Goal: Task Accomplishment & Management: Complete application form

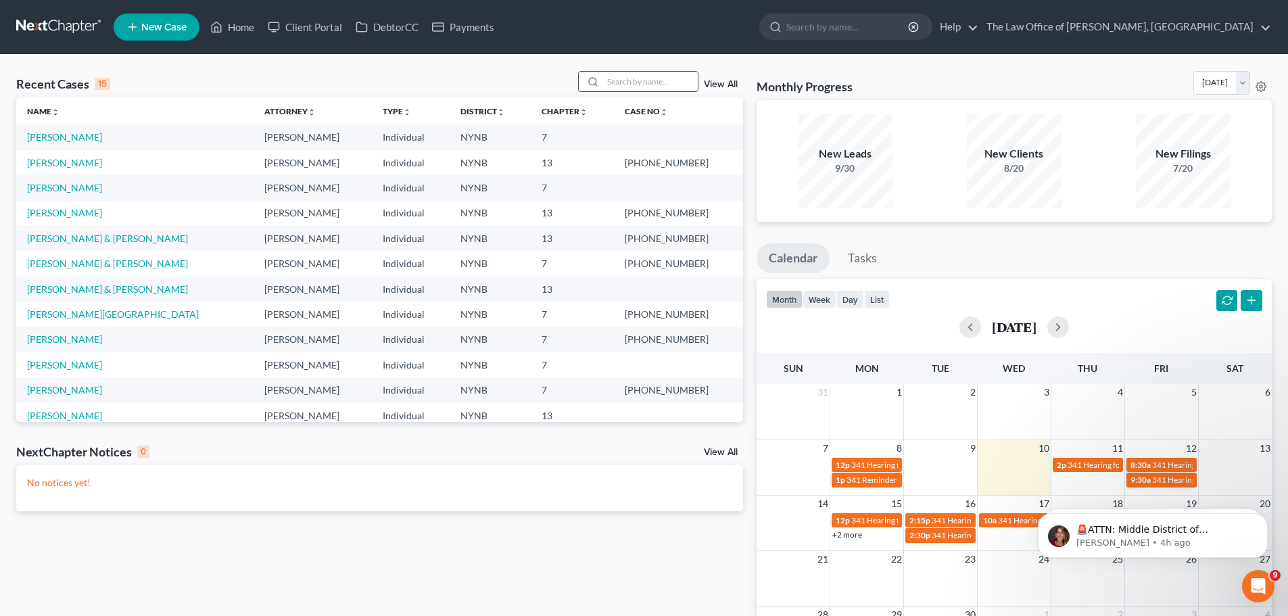
click at [619, 74] on input "search" at bounding box center [650, 82] width 95 height 20
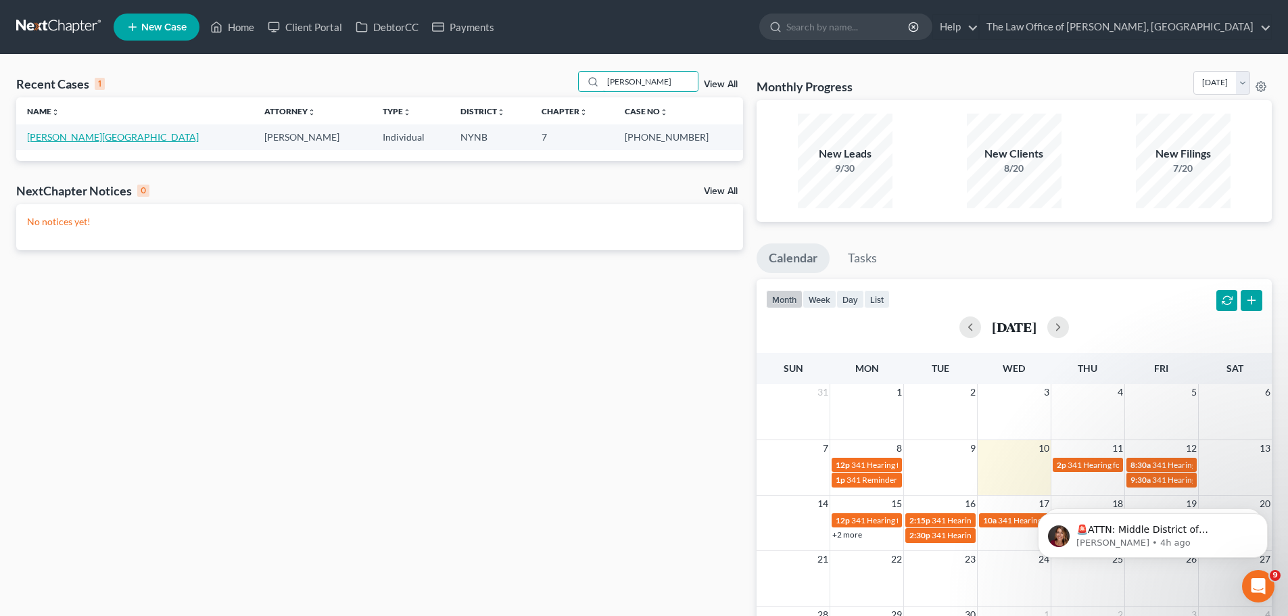
type input "[PERSON_NAME]"
click at [32, 138] on link "[PERSON_NAME][GEOGRAPHIC_DATA]" at bounding box center [113, 136] width 172 height 11
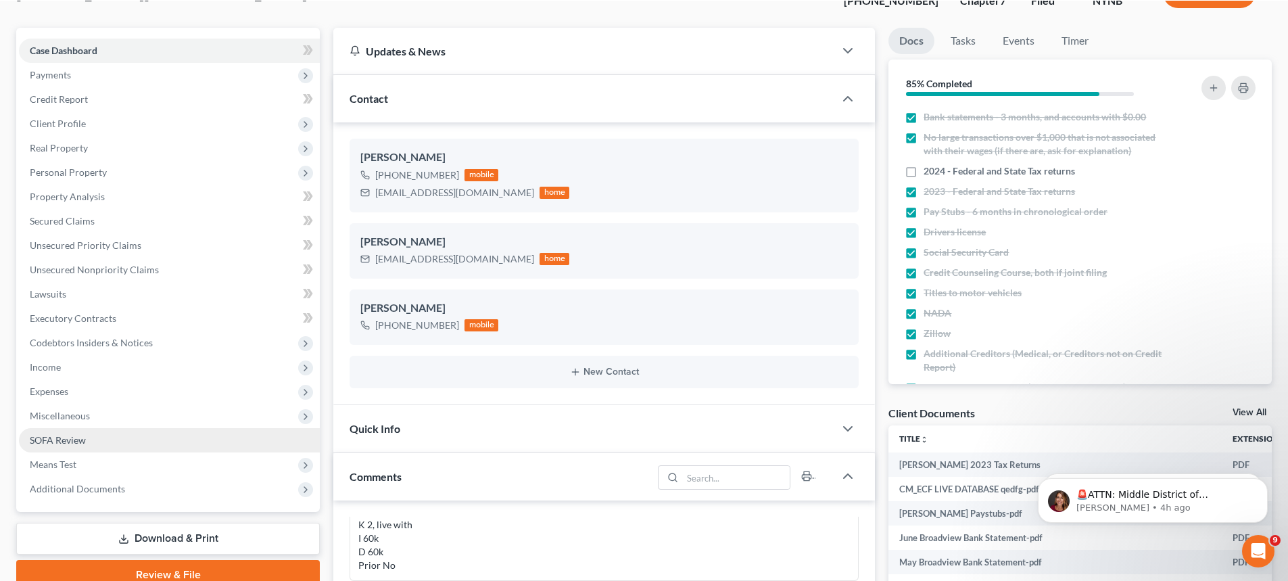
scroll to position [135, 0]
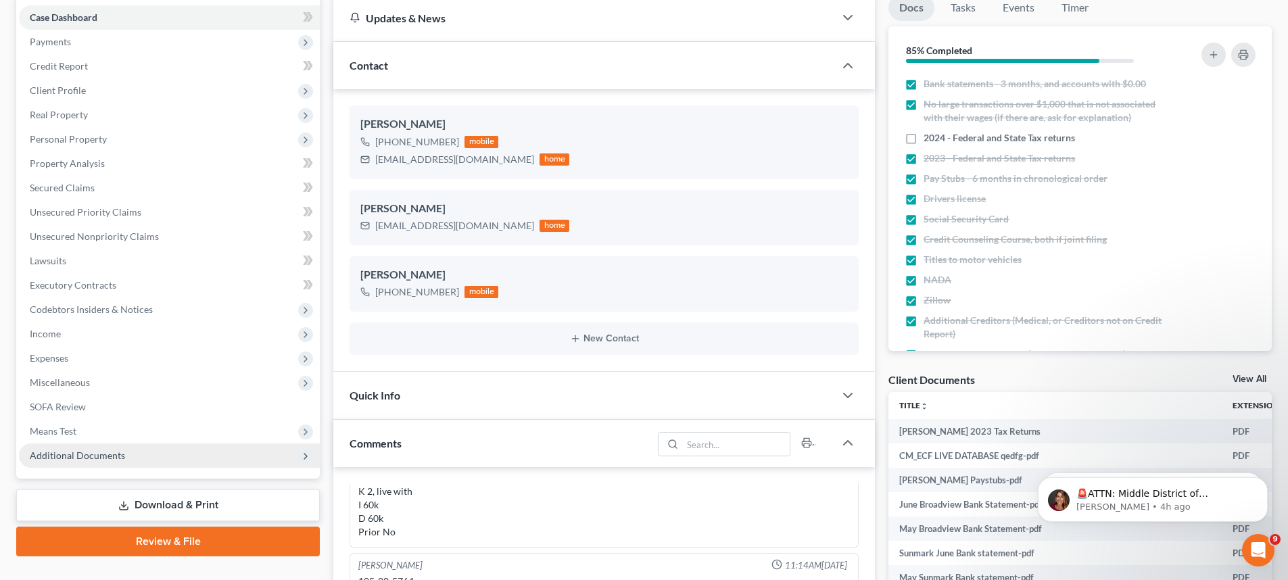
click at [268, 462] on span "Additional Documents" at bounding box center [169, 456] width 301 height 24
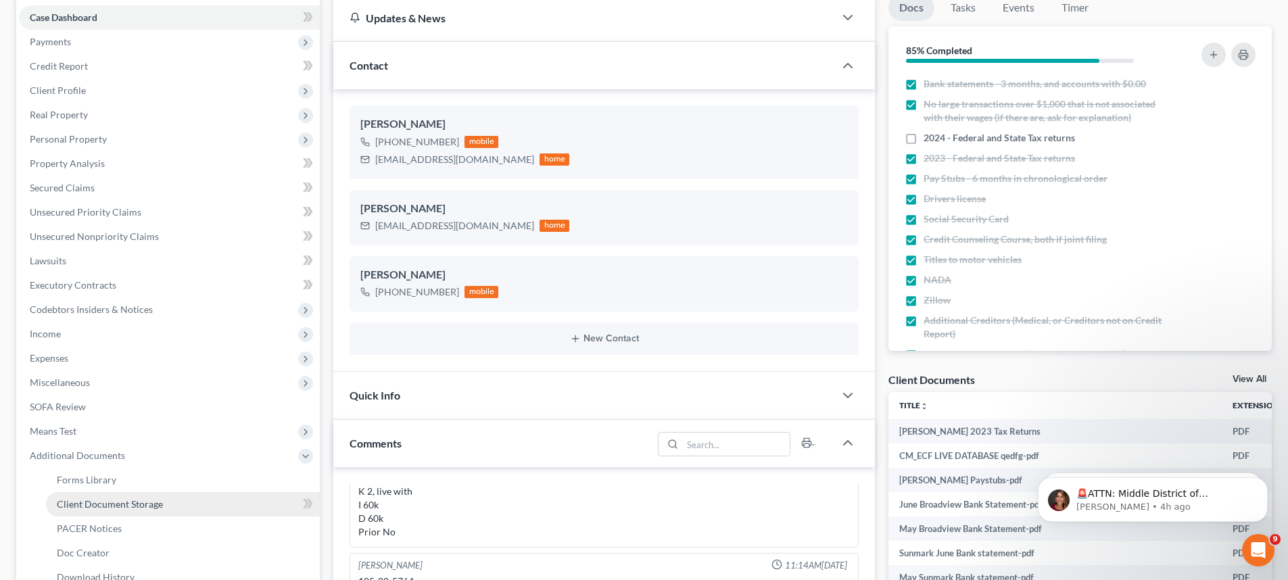
click at [252, 498] on link "Client Document Storage" at bounding box center [183, 504] width 274 height 24
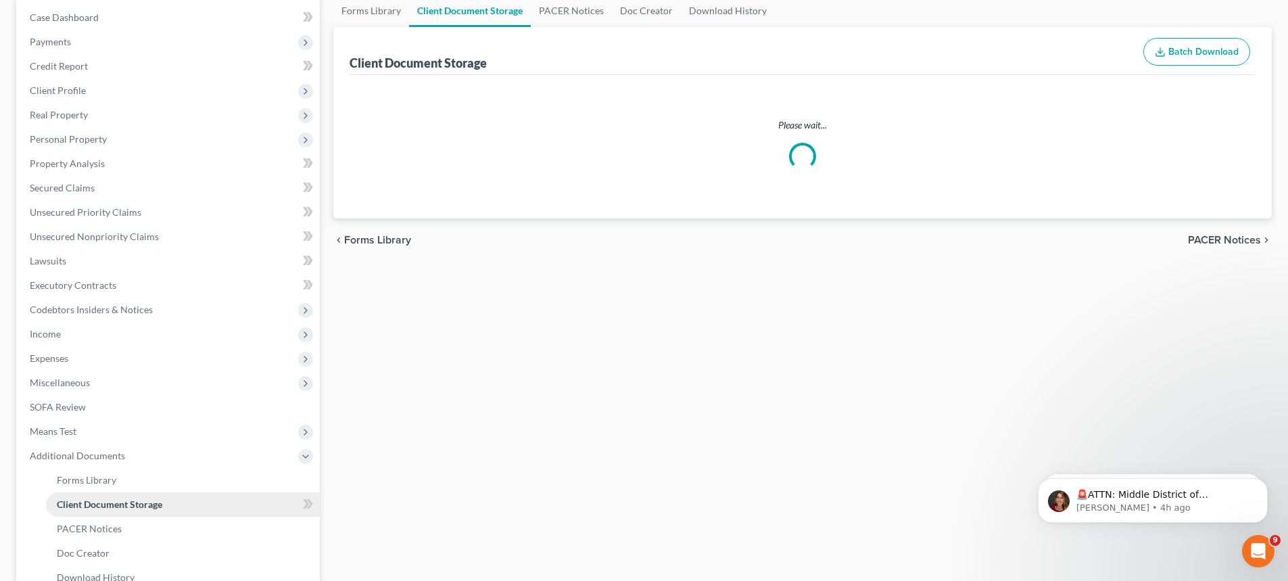
scroll to position [8, 0]
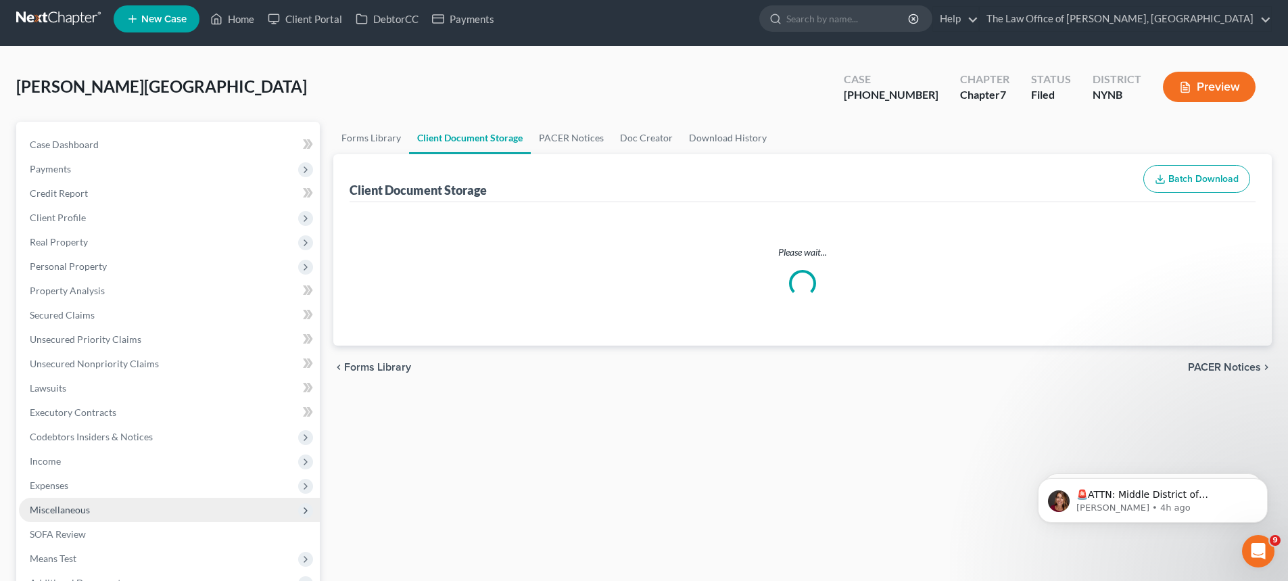
select select "1"
select select "5"
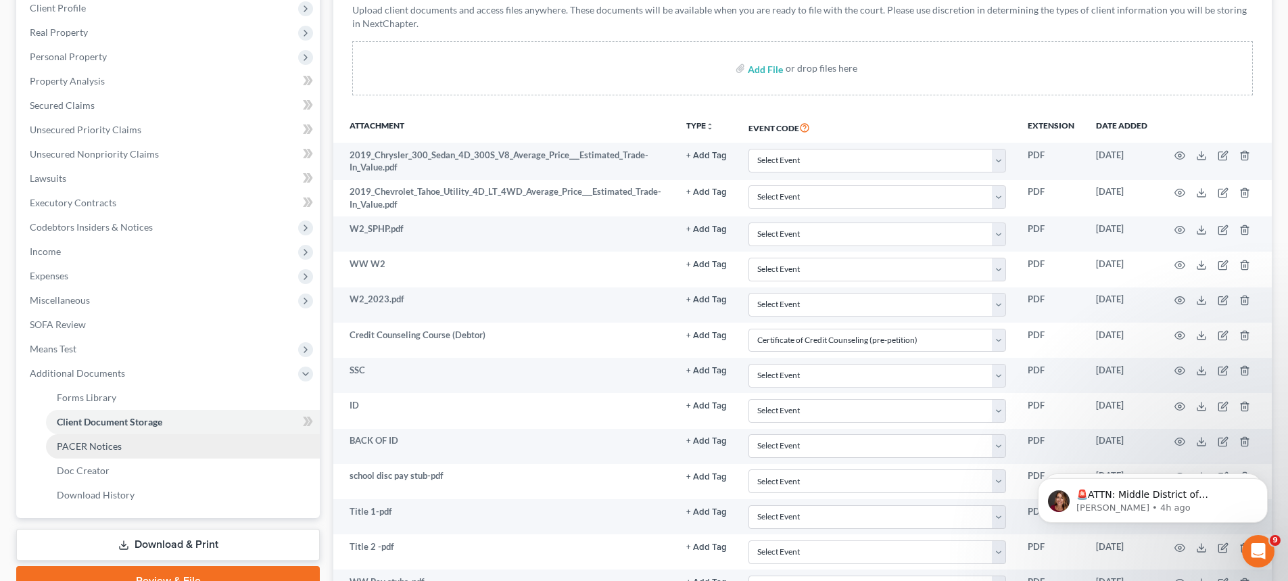
scroll to position [338, 0]
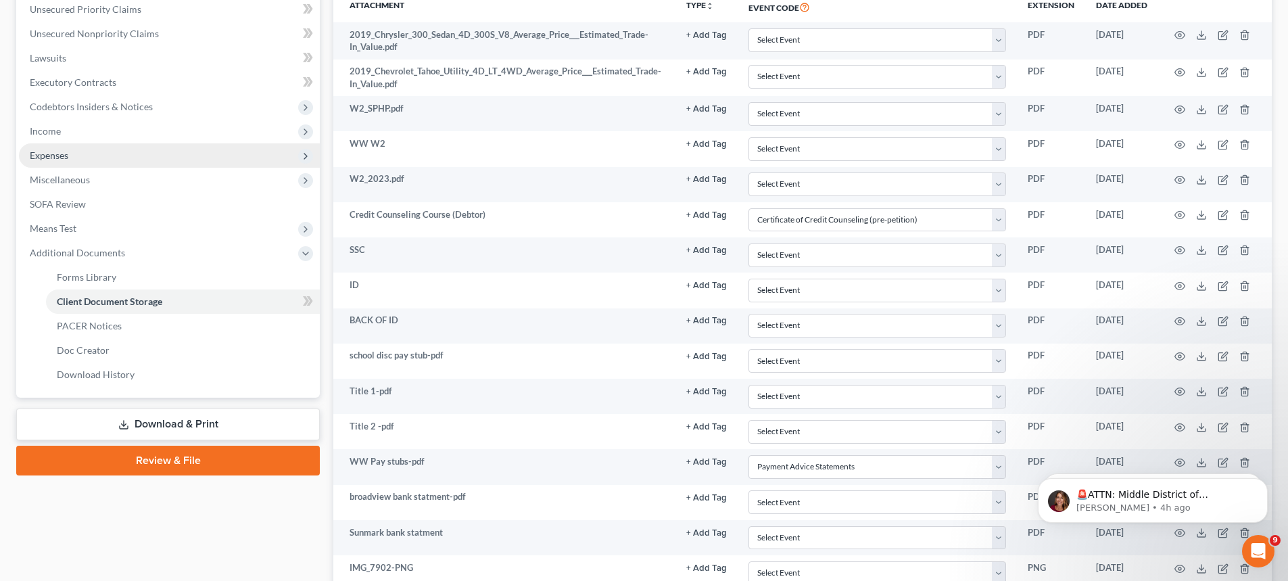
click at [99, 162] on span "Expenses" at bounding box center [169, 155] width 301 height 24
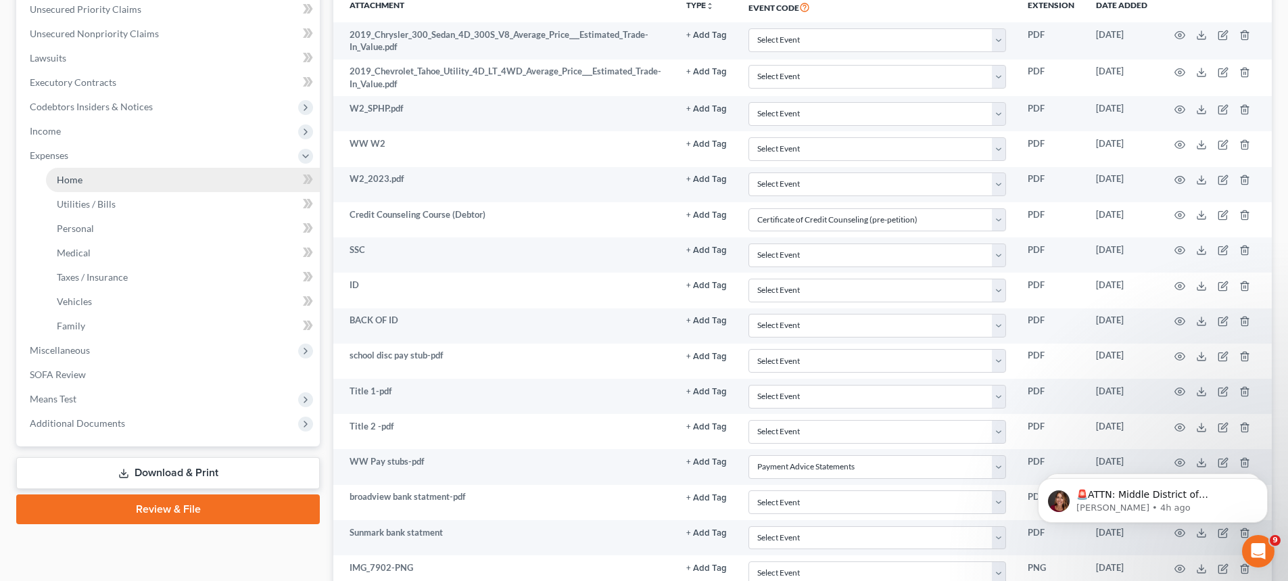
click at [101, 178] on link "Home" at bounding box center [183, 180] width 274 height 24
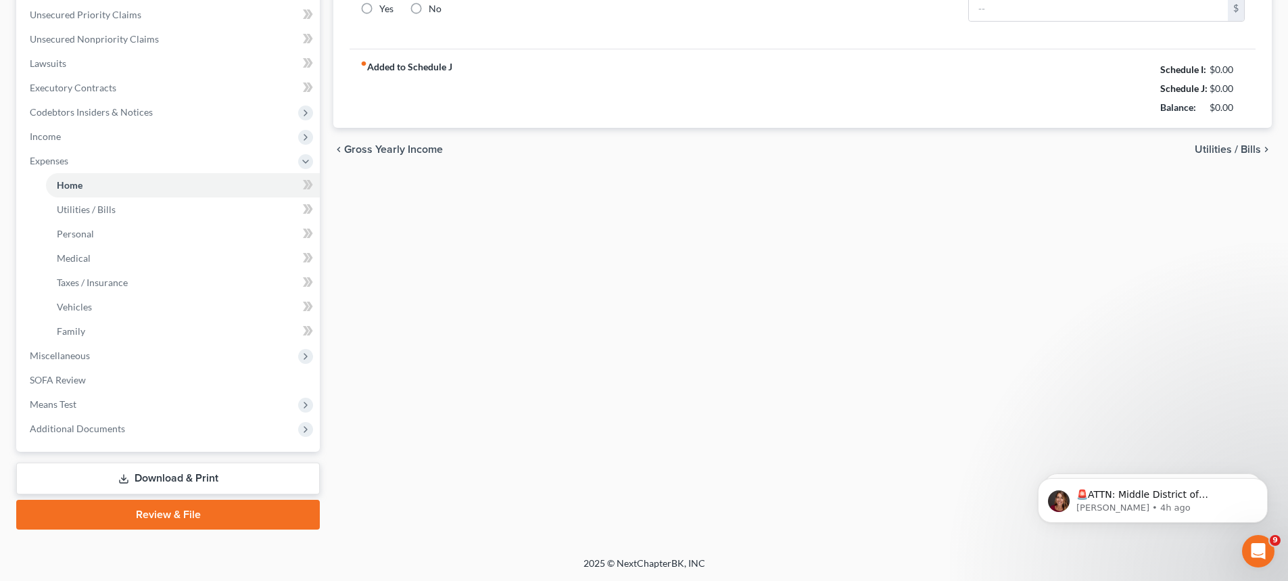
type input "700.00"
type input "0.00"
radio input "true"
type input "0.00"
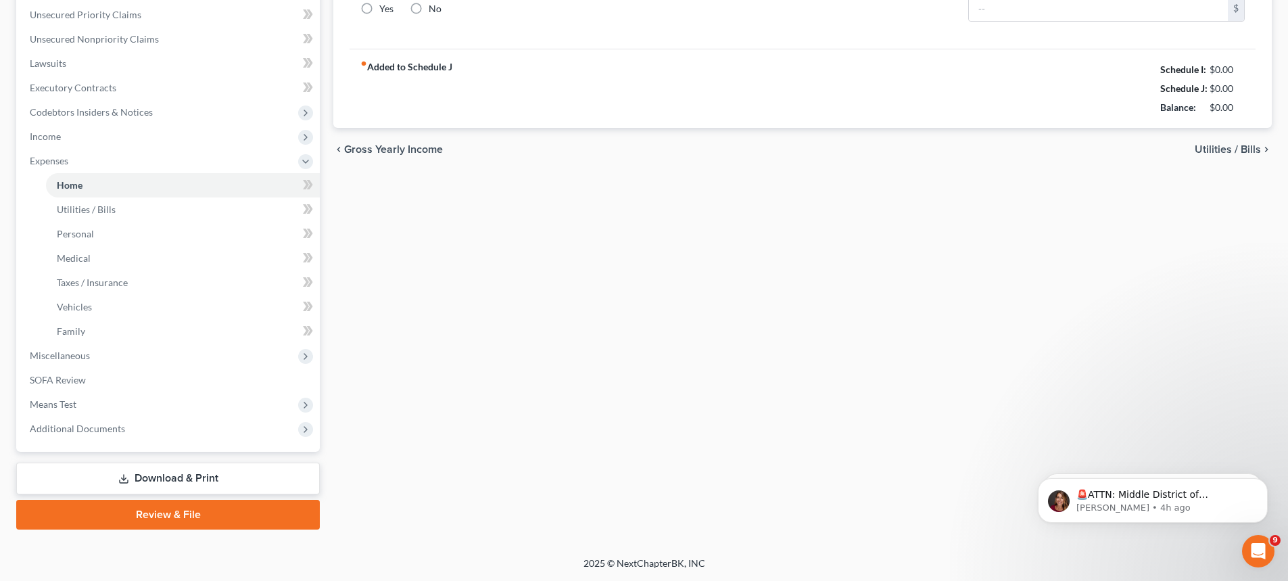
type input "0.00"
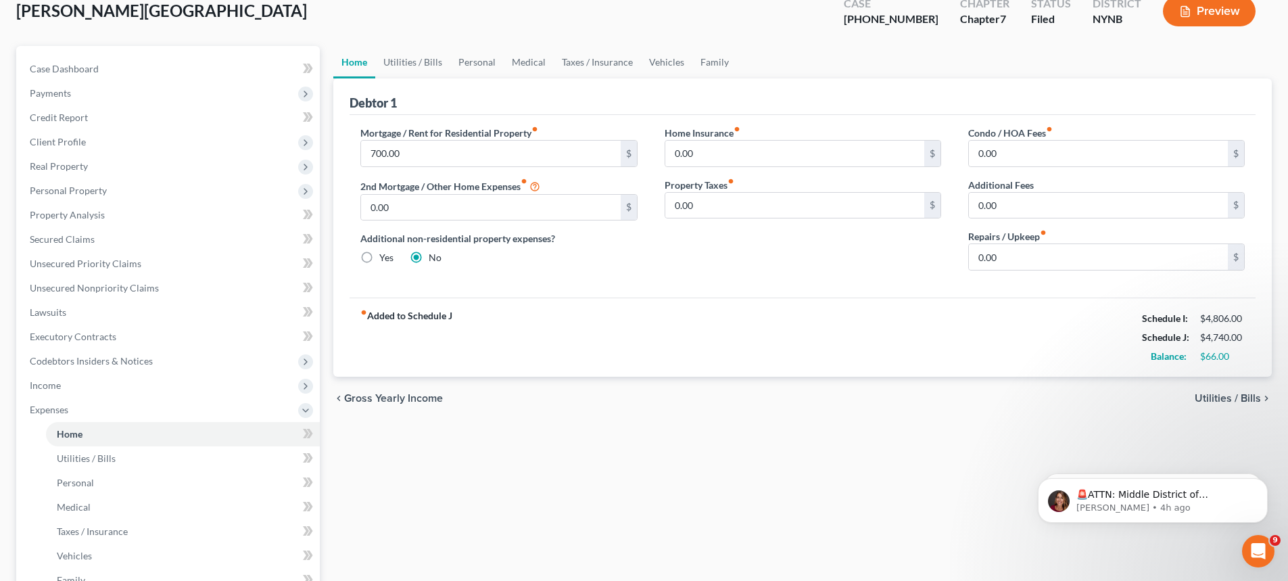
scroll to position [203, 0]
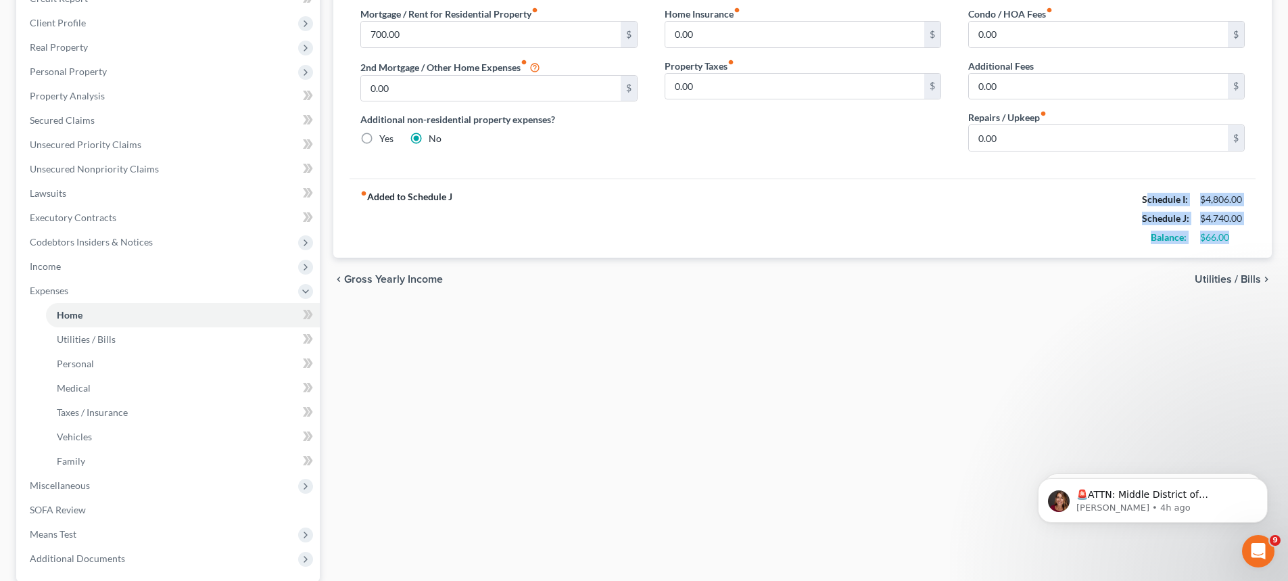
drag, startPoint x: 1233, startPoint y: 230, endPoint x: 1145, endPoint y: 197, distance: 94.6
click at [1145, 197] on div "Schedule I: $4,806.00 Schedule J: $4,740.00 Balance: $66.00" at bounding box center [1193, 218] width 103 height 57
click at [1182, 216] on strong "Schedule J:" at bounding box center [1165, 217] width 47 height 11
click at [1235, 217] on div "$4,740.00" at bounding box center [1222, 219] width 45 height 14
drag, startPoint x: 1235, startPoint y: 217, endPoint x: 1172, endPoint y: 224, distance: 63.2
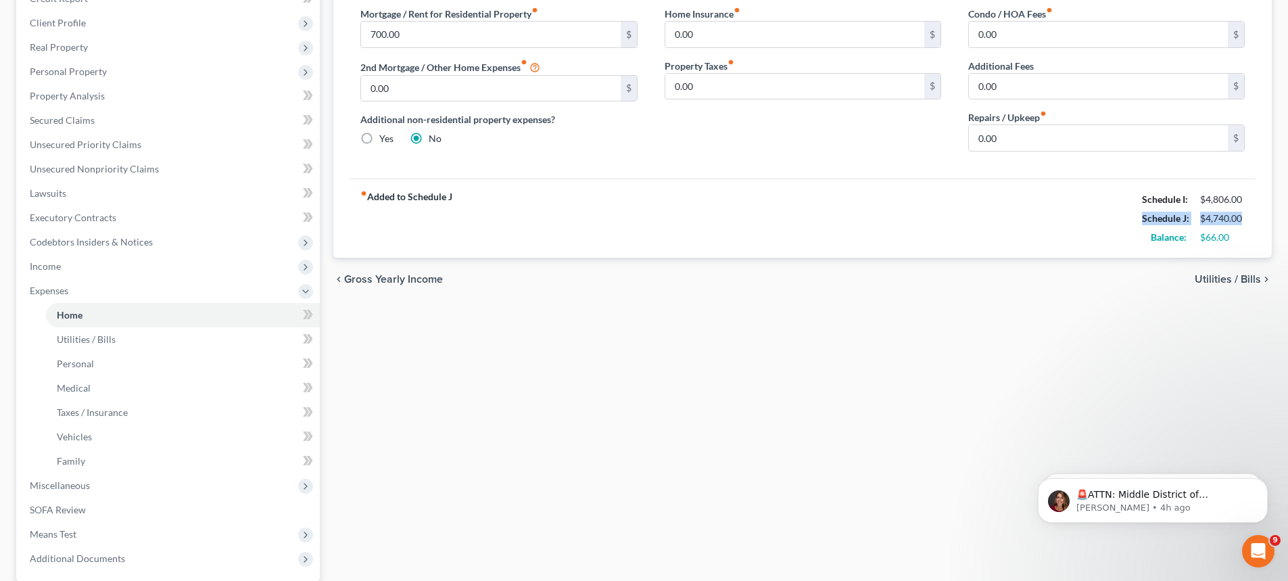
click at [1172, 224] on div "Schedule J: $4,740.00" at bounding box center [1193, 218] width 116 height 19
click at [1210, 210] on div "Schedule J: $4,740.00" at bounding box center [1193, 218] width 116 height 19
click at [1201, 215] on div "$4,740.00" at bounding box center [1222, 219] width 45 height 14
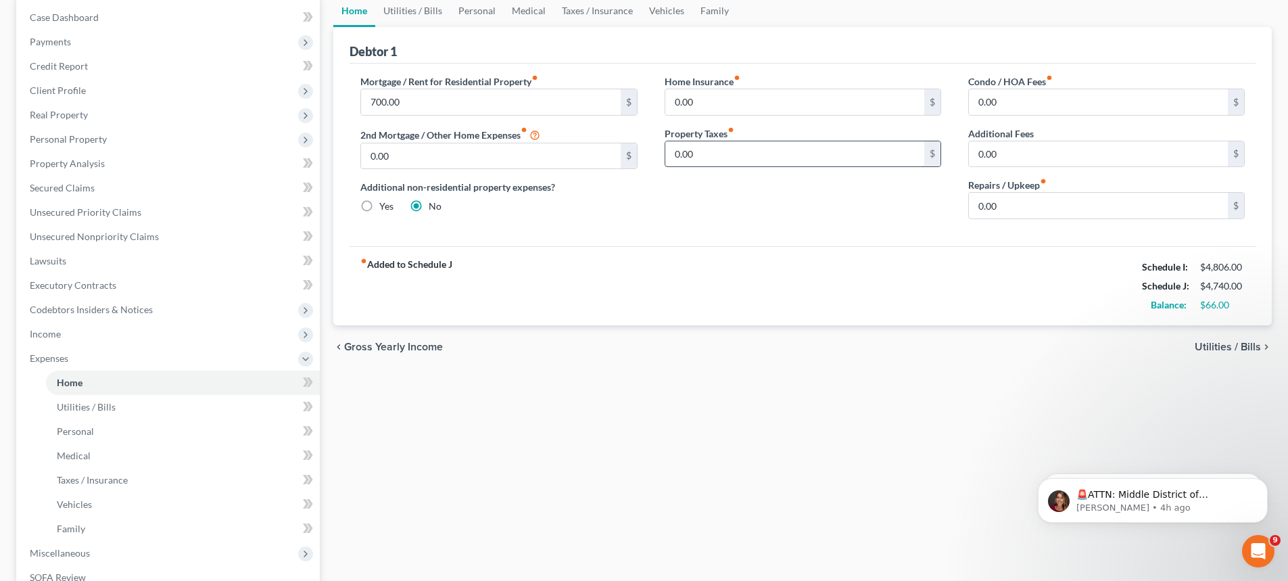
scroll to position [0, 0]
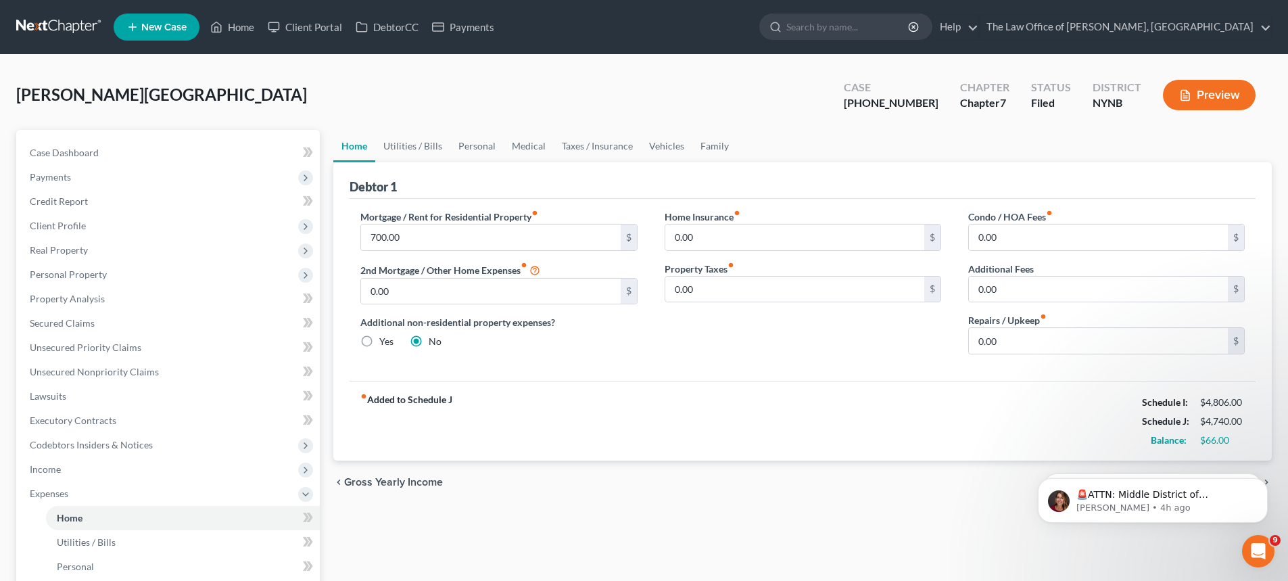
click at [913, 103] on div "[PHONE_NUMBER]" at bounding box center [891, 103] width 95 height 16
drag, startPoint x: 911, startPoint y: 102, endPoint x: 876, endPoint y: 108, distance: 36.2
click at [876, 108] on div "Case [PHONE_NUMBER]" at bounding box center [891, 96] width 116 height 40
copy div "25-11019"
click at [242, 33] on link "Home" at bounding box center [232, 27] width 57 height 24
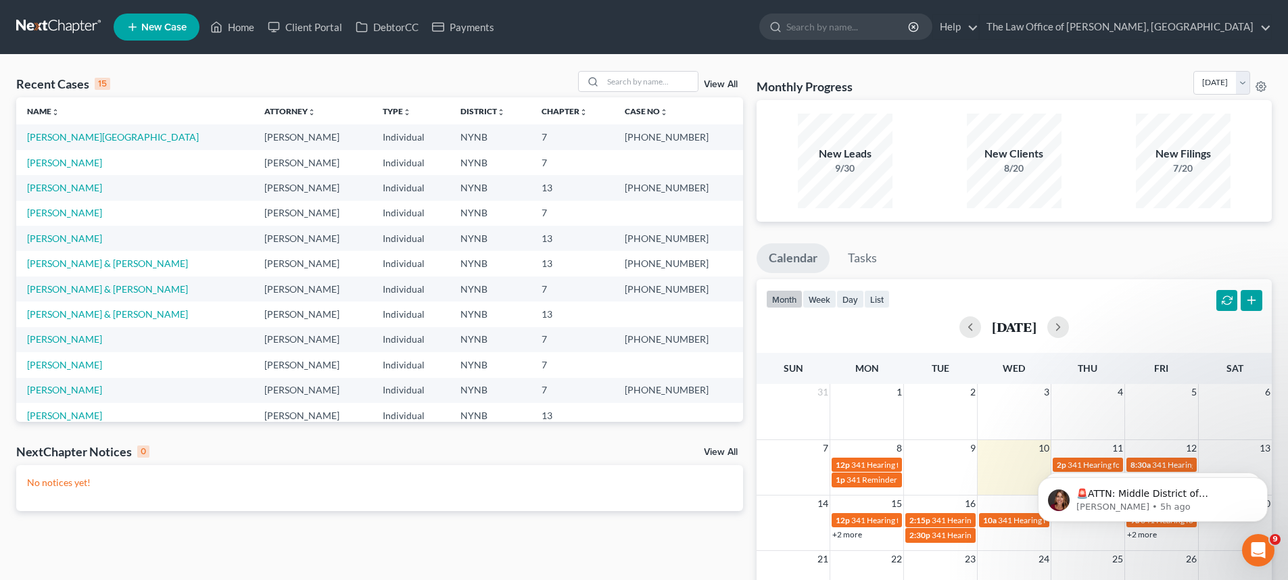
click at [153, 22] on span "New Case" at bounding box center [163, 27] width 45 height 10
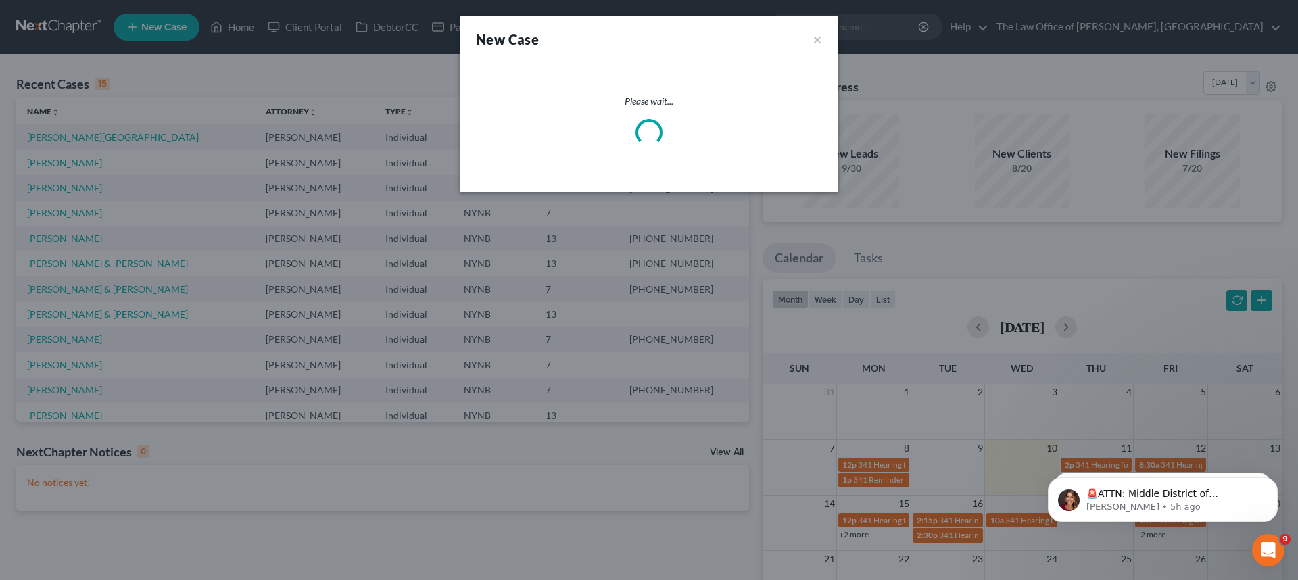
select select "54"
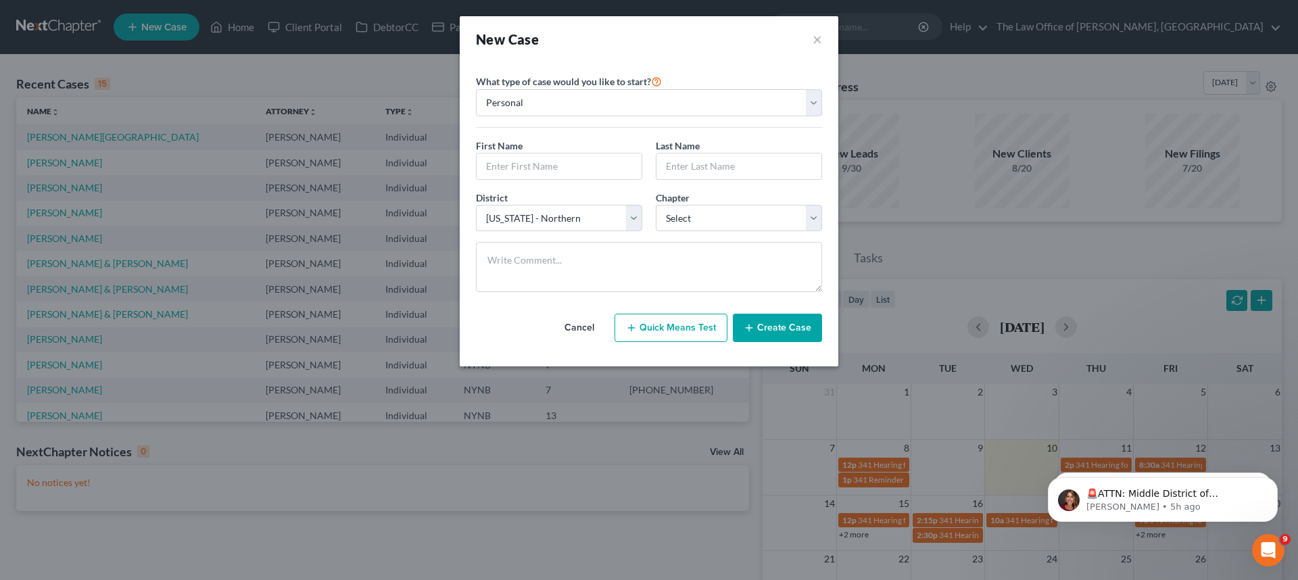
click at [674, 327] on button "Quick Means Test" at bounding box center [671, 328] width 113 height 28
select select "35"
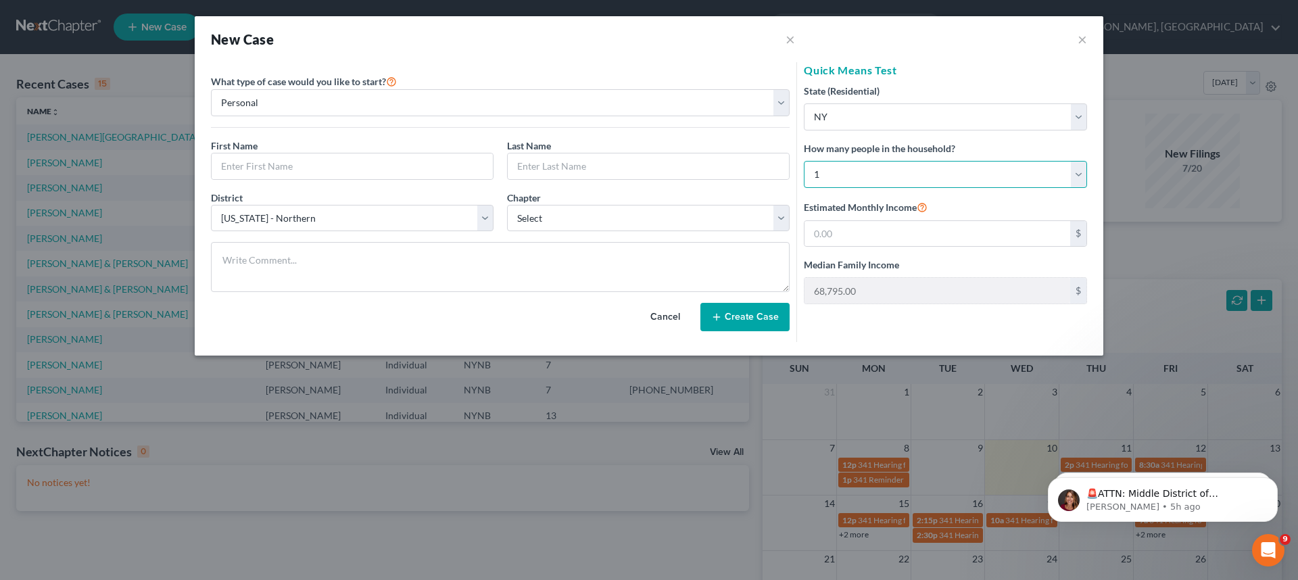
click at [865, 175] on select "Select 1 2 3 4 5 6 7 8 9 10 11 12 13 14 15 16 17 18 19 20" at bounding box center [945, 174] width 283 height 27
select select "3"
click at [804, 161] on select "Select 1 2 3 4 5 6 7 8 9 10 11 12 13 14 15 16 17 18 19 20" at bounding box center [945, 174] width 283 height 27
type input "134,443.00"
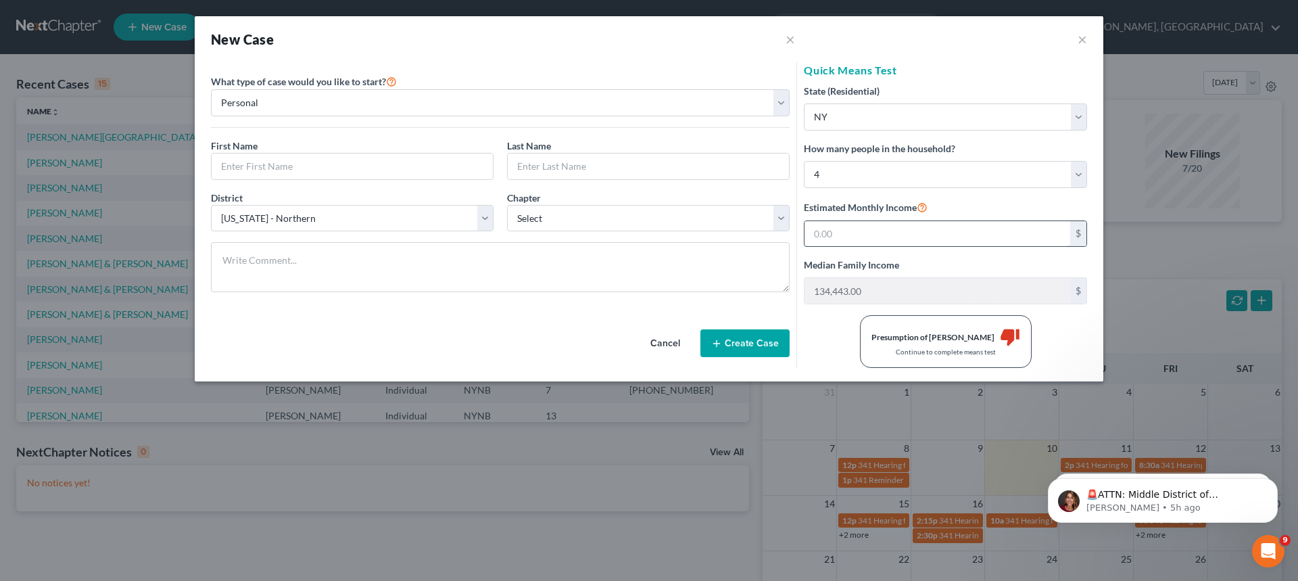
click at [873, 229] on input "text" at bounding box center [938, 234] width 266 height 26
type input "10,400"
click at [838, 369] on div "Please select case type * Bankruptcy Bankruptcy What type of case would you lik…" at bounding box center [649, 221] width 909 height 319
drag, startPoint x: 1001, startPoint y: 339, endPoint x: 895, endPoint y: 337, distance: 106.2
click at [895, 337] on div "No Presumption of Abuse thumb_up" at bounding box center [945, 337] width 118 height 20
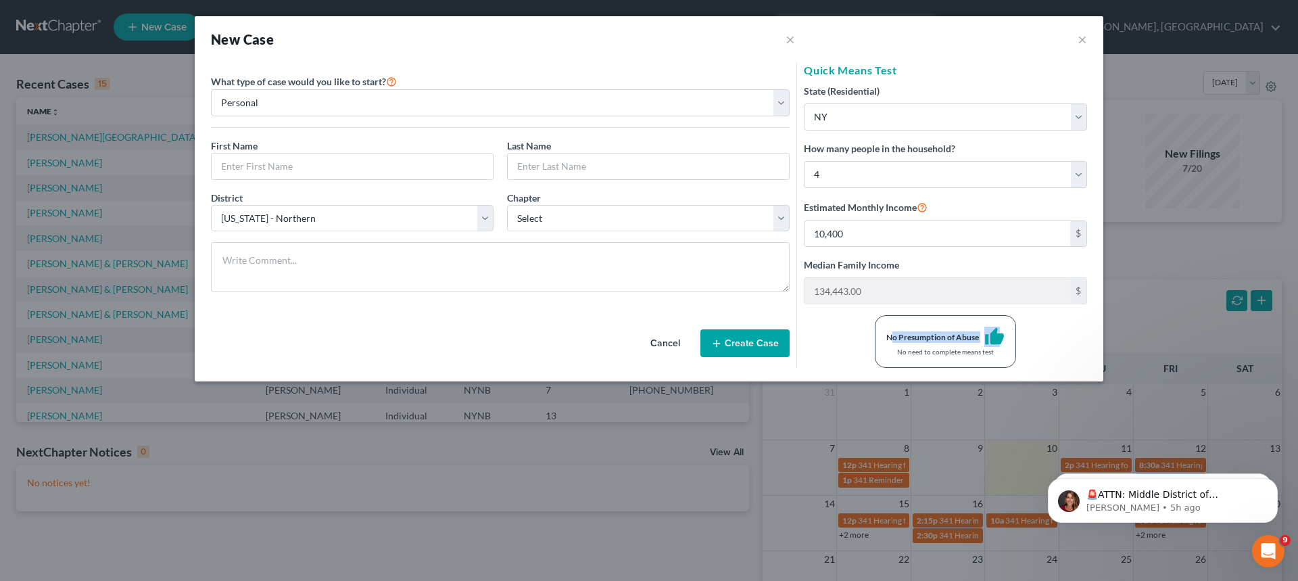
click at [907, 333] on div "No Presumption of Abuse" at bounding box center [932, 336] width 93 height 11
click at [870, 179] on select "Select 1 2 3 4 5 6 7 8 9 10 11 12 13 14 15 16 17 18 19 20" at bounding box center [945, 174] width 283 height 27
select select "0"
click at [804, 161] on select "Select 1 2 3 4 5 6 7 8 9 10 11 12 13 14 15 16 17 18 19 20" at bounding box center [945, 174] width 283 height 27
type input "68,795.00"
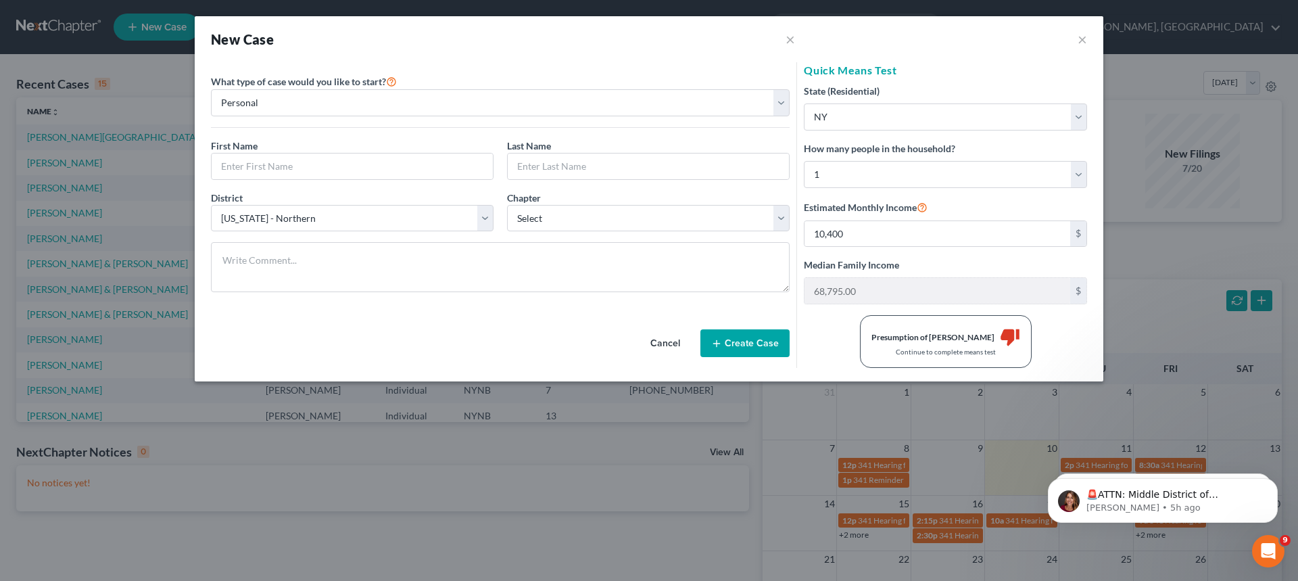
click at [796, 308] on form "Please select case type * Bankruptcy Bankruptcy What type of case would you lik…" at bounding box center [649, 215] width 890 height 306
click at [846, 238] on input "10,400" at bounding box center [938, 234] width 266 height 26
drag, startPoint x: 1009, startPoint y: 341, endPoint x: 904, endPoint y: 336, distance: 104.9
click at [904, 336] on div "Presumption of Abuse Arises thumb_down" at bounding box center [946, 337] width 149 height 20
click at [844, 334] on div "Presumption of Abuse Arises thumb_down Continue to complete means test" at bounding box center [945, 341] width 297 height 53
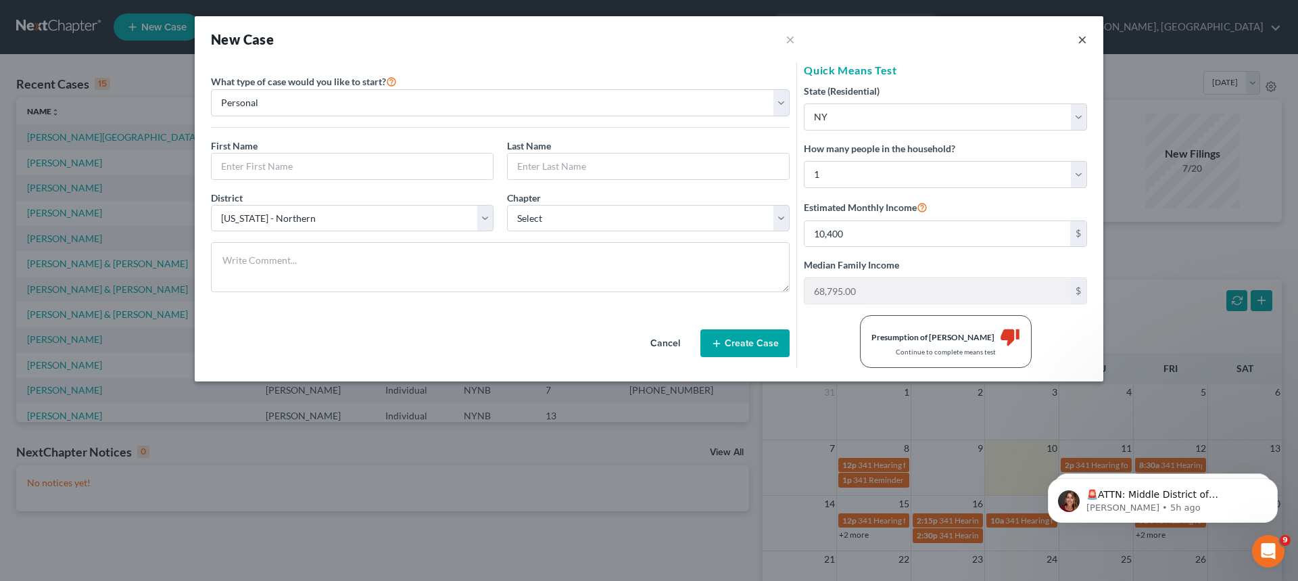
click at [1086, 33] on button "×" at bounding box center [1082, 39] width 9 height 16
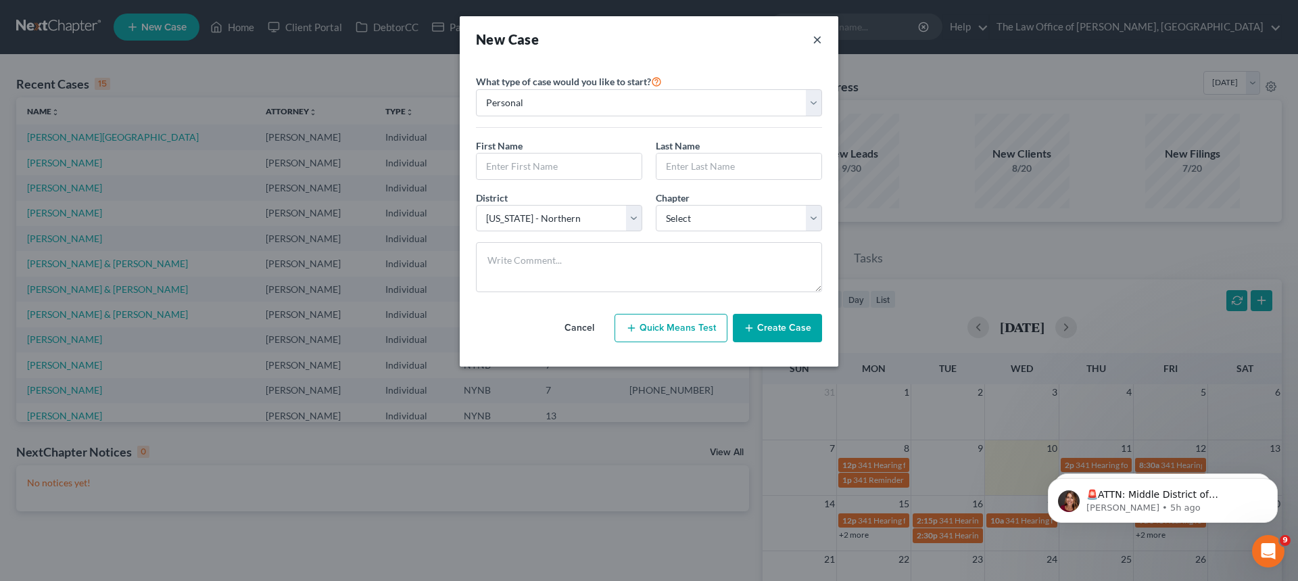
click at [820, 32] on button "×" at bounding box center [817, 39] width 9 height 19
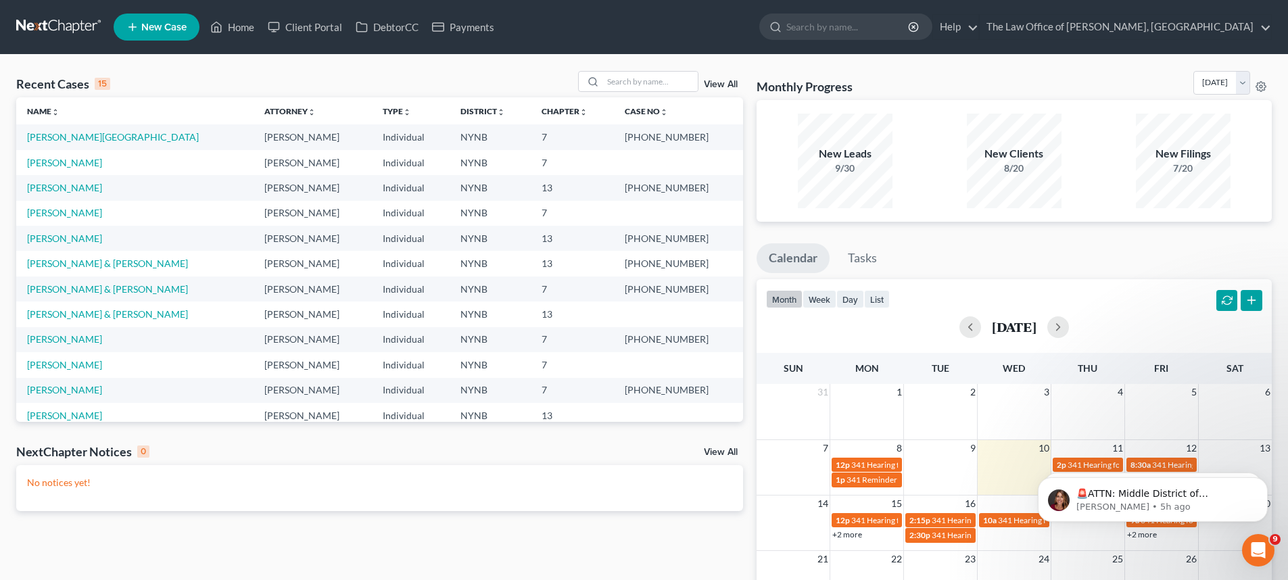
click at [143, 26] on span "New Case" at bounding box center [163, 27] width 45 height 10
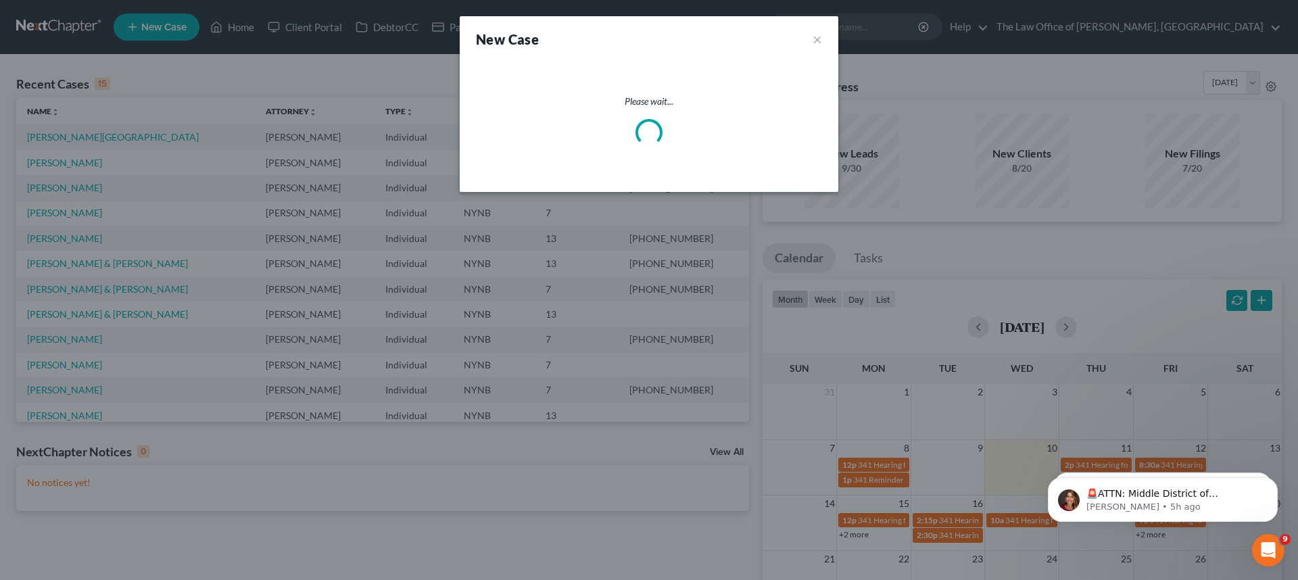
select select "54"
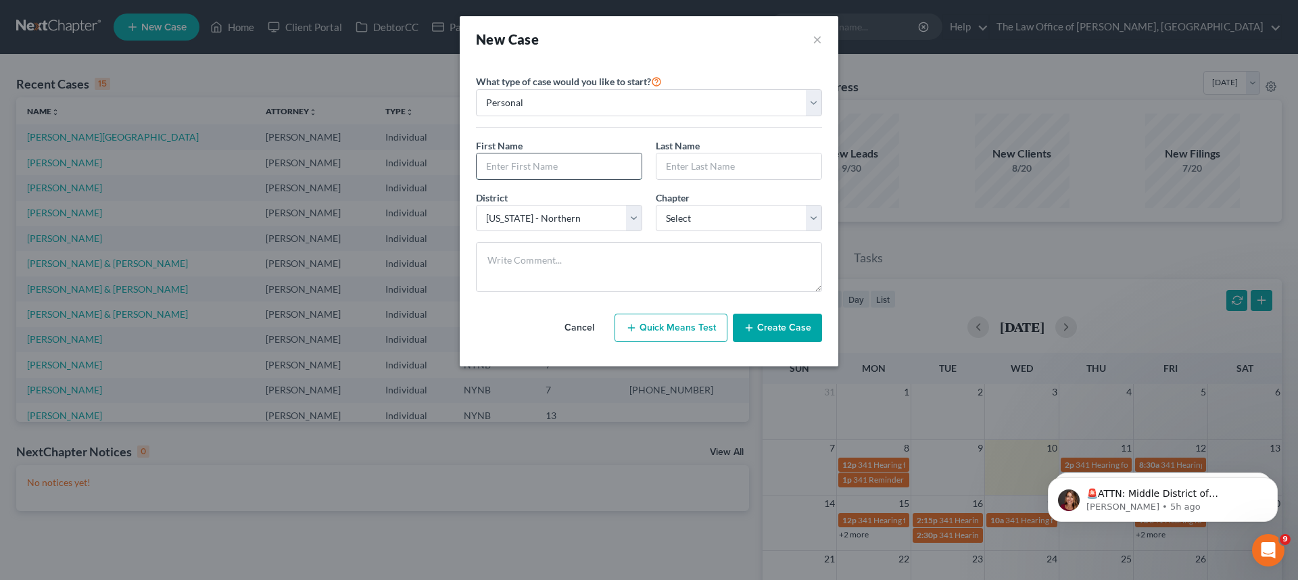
click at [567, 168] on input "text" at bounding box center [559, 166] width 165 height 26
type input "[PERSON_NAME]"
drag, startPoint x: 701, startPoint y: 187, endPoint x: 713, endPoint y: 166, distance: 25.2
click at [703, 184] on div "First Name * [PERSON_NAME] Last Name *" at bounding box center [649, 165] width 360 height 52
click at [714, 164] on input "text" at bounding box center [739, 166] width 165 height 26
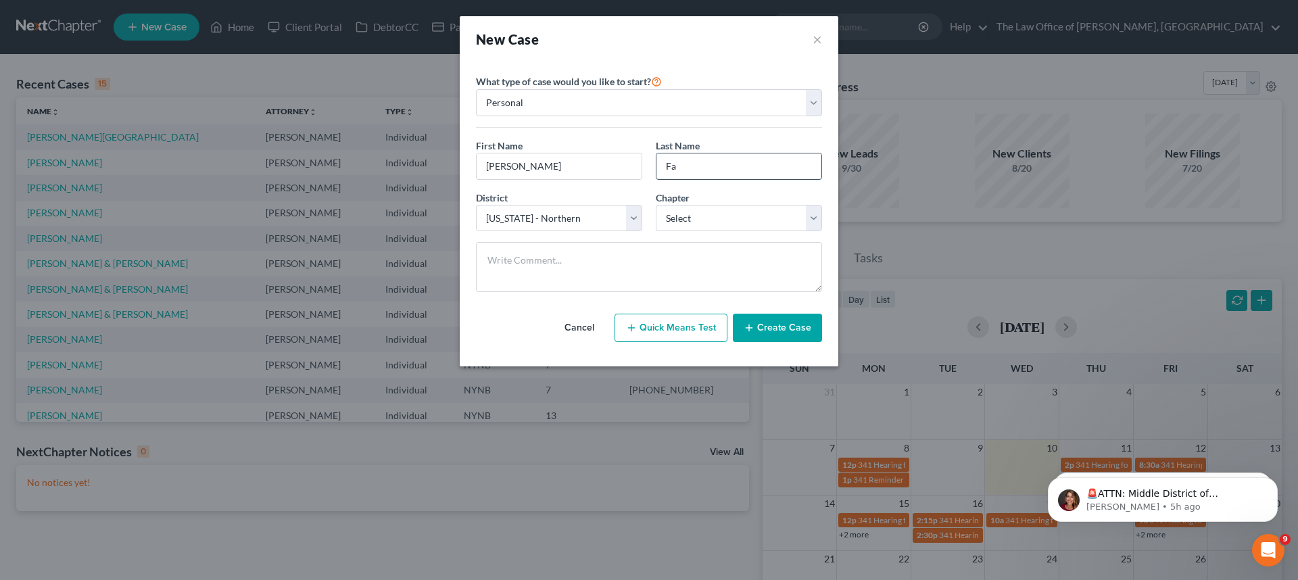
type input "F"
type input "T"
type input "Fan"
click at [703, 219] on select "Select 7 11 12 13" at bounding box center [739, 218] width 166 height 27
select select "0"
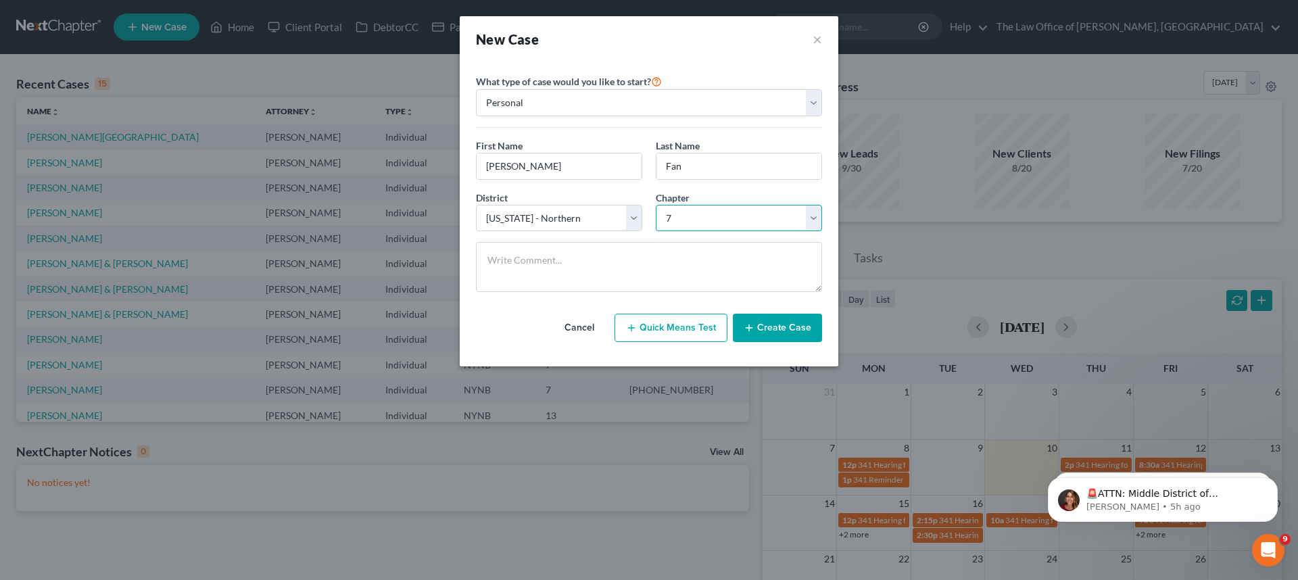
click at [656, 205] on select "Select 7 11 12 13" at bounding box center [739, 218] width 166 height 27
drag, startPoint x: 707, startPoint y: 218, endPoint x: 704, endPoint y: 230, distance: 12.5
click at [707, 218] on select "Select 7 11 12 13" at bounding box center [739, 218] width 166 height 27
click at [767, 305] on div "Cancel Quick Means Test Create Case" at bounding box center [649, 328] width 346 height 50
click at [768, 325] on button "Create Case" at bounding box center [777, 328] width 89 height 28
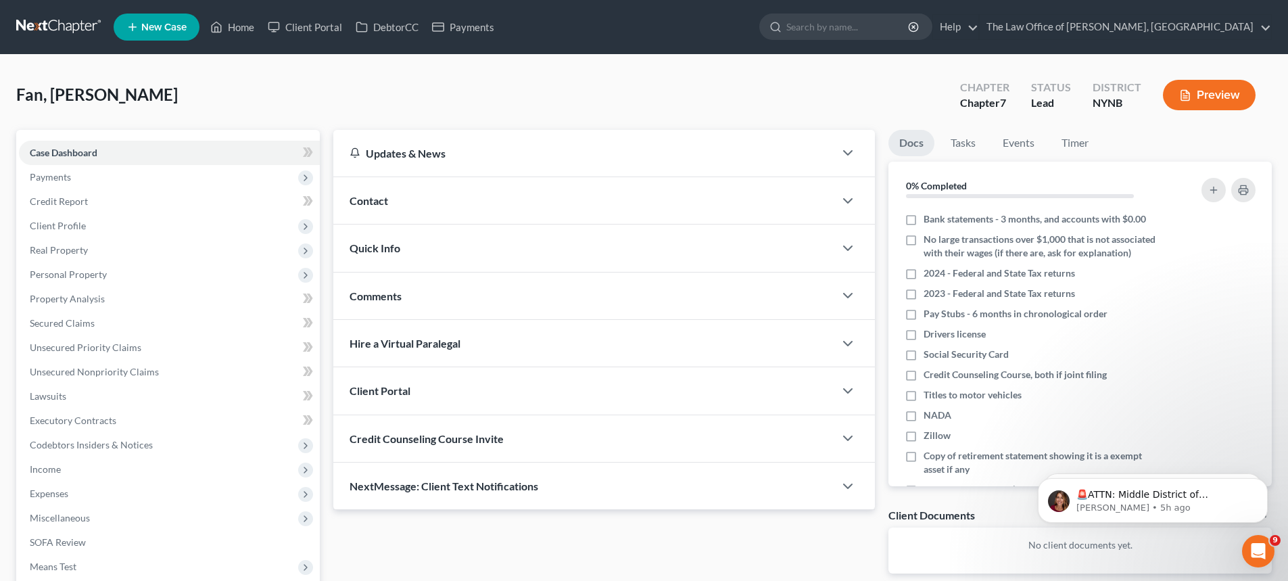
click at [383, 202] on span "Contact" at bounding box center [369, 200] width 39 height 13
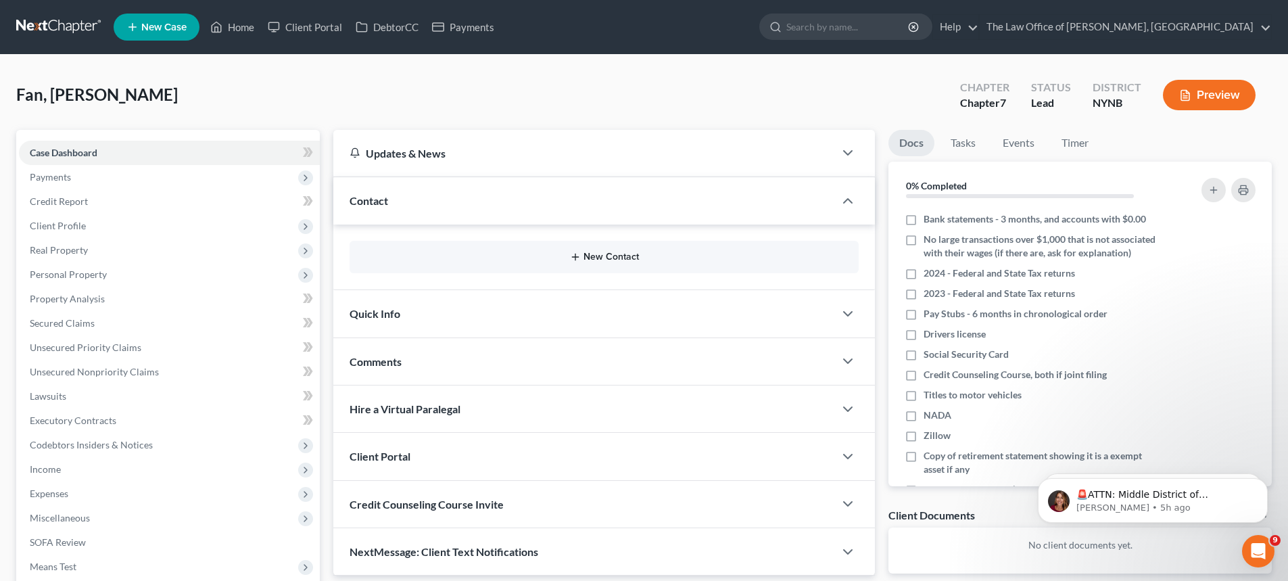
click at [608, 258] on button "New Contact" at bounding box center [604, 257] width 488 height 11
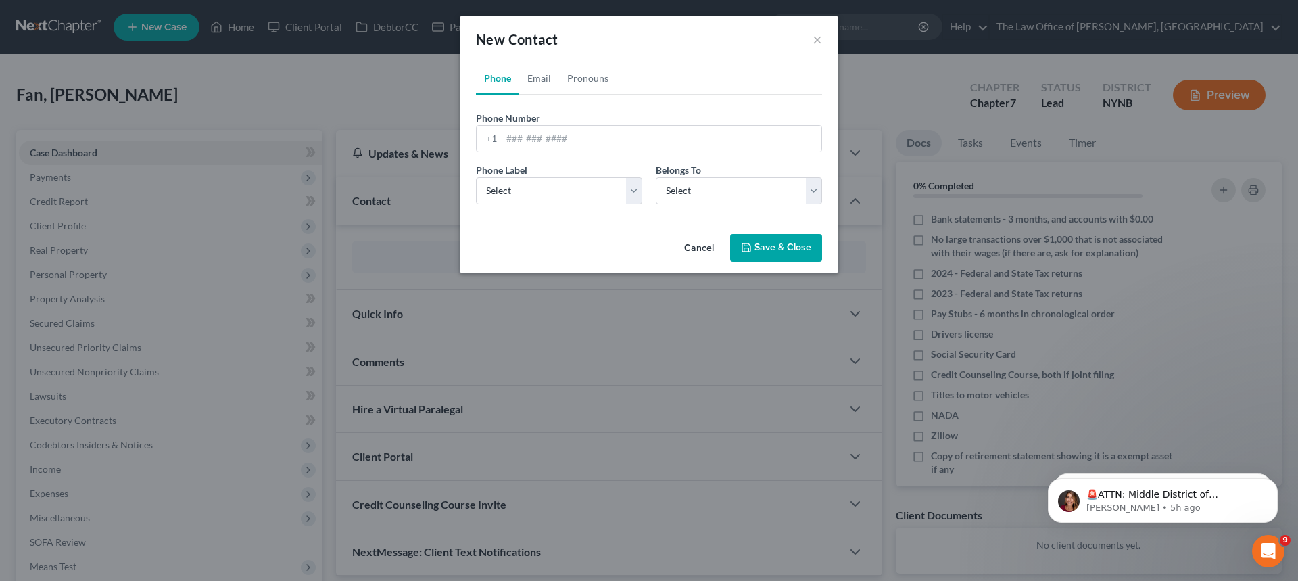
click at [552, 153] on div "Phone Number * +1 Ext." at bounding box center [649, 137] width 360 height 52
click at [556, 149] on input "tel" at bounding box center [662, 139] width 320 height 26
type input "5183092211"
click at [537, 69] on link "Email" at bounding box center [539, 78] width 40 height 32
click at [540, 137] on input "email" at bounding box center [662, 139] width 320 height 26
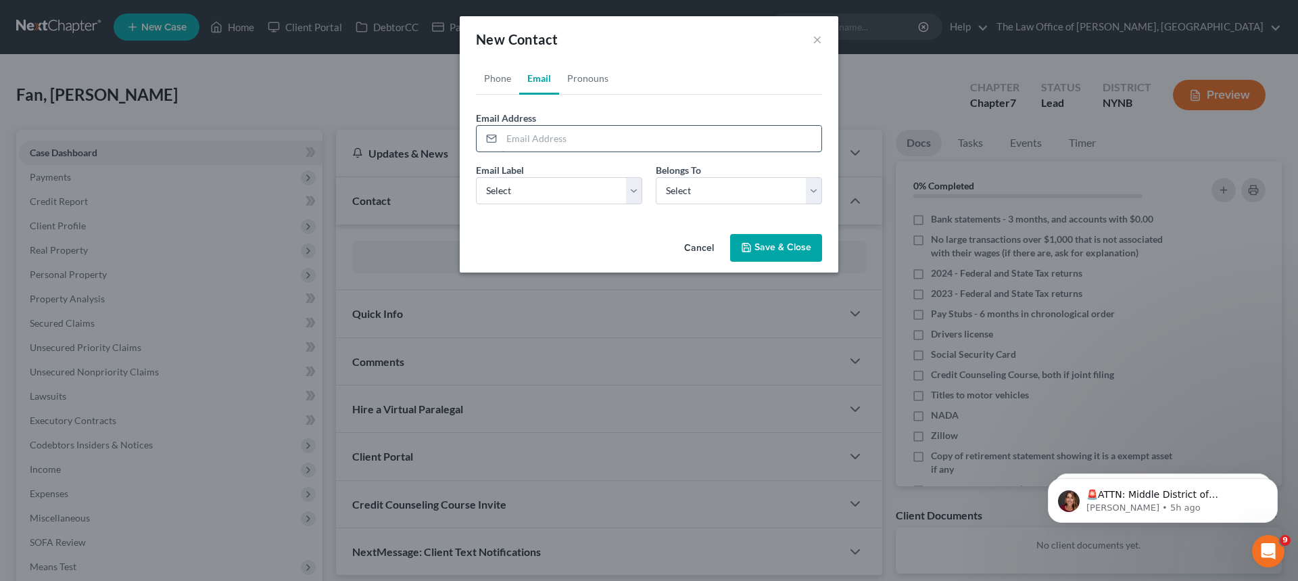
paste input "[EMAIL_ADDRESS][DOMAIN_NAME]"
type input "[EMAIL_ADDRESS][DOMAIN_NAME]"
click at [529, 177] on select "Select Home Work Other" at bounding box center [559, 190] width 166 height 27
select select "0"
click at [476, 177] on select "Select Home Work Other" at bounding box center [559, 190] width 166 height 27
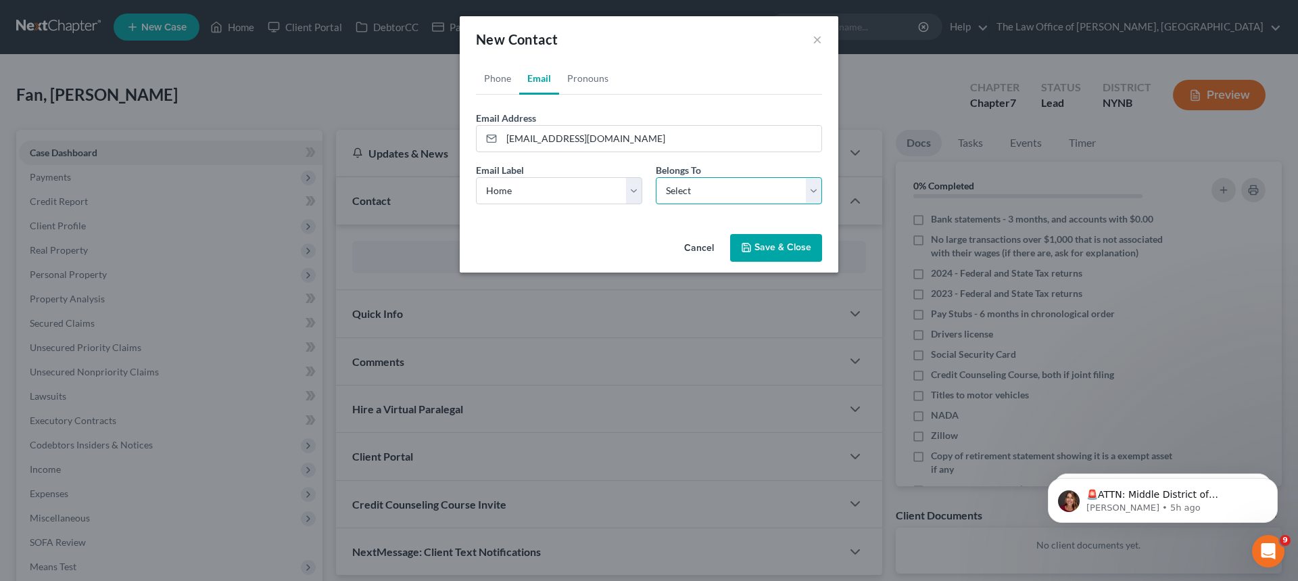
click at [713, 193] on select "Select Client Other" at bounding box center [739, 190] width 166 height 27
select select "0"
click at [656, 177] on select "Select Client Other" at bounding box center [739, 190] width 166 height 27
select select "0"
drag, startPoint x: 504, startPoint y: 80, endPoint x: 531, endPoint y: 224, distance: 146.5
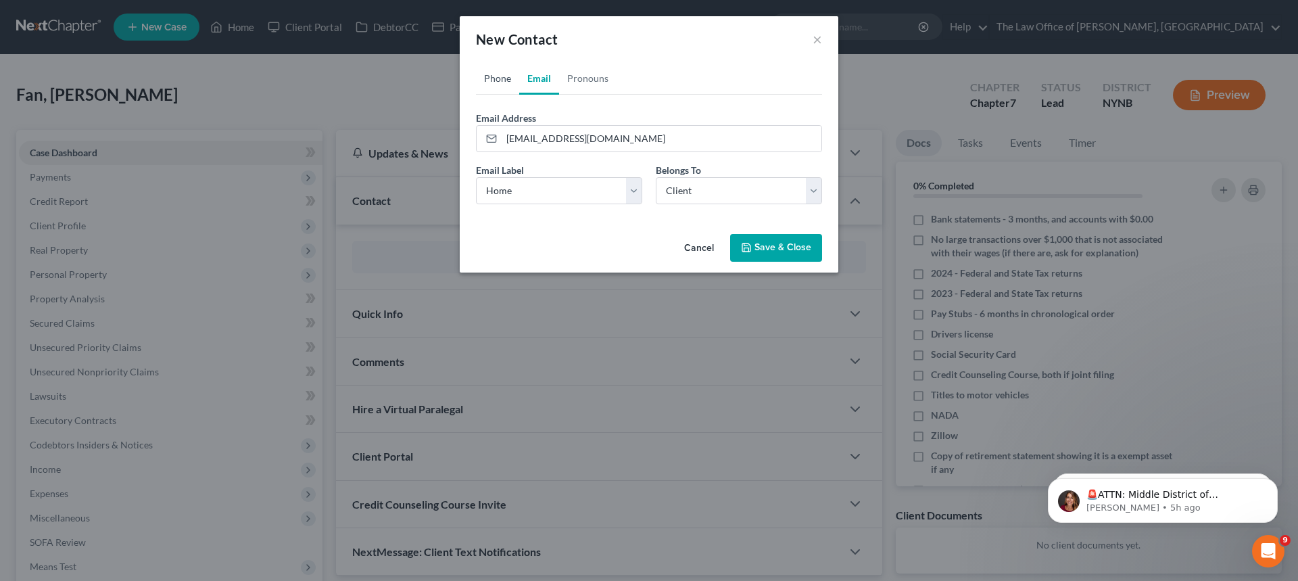
click at [504, 79] on link "Phone" at bounding box center [497, 78] width 43 height 32
click at [533, 187] on select "Select Mobile Home Work Other" at bounding box center [559, 190] width 166 height 27
select select "0"
click at [476, 177] on select "Select Mobile Home Work Other" at bounding box center [559, 190] width 166 height 27
click at [770, 249] on button "Save & Close" at bounding box center [776, 248] width 92 height 28
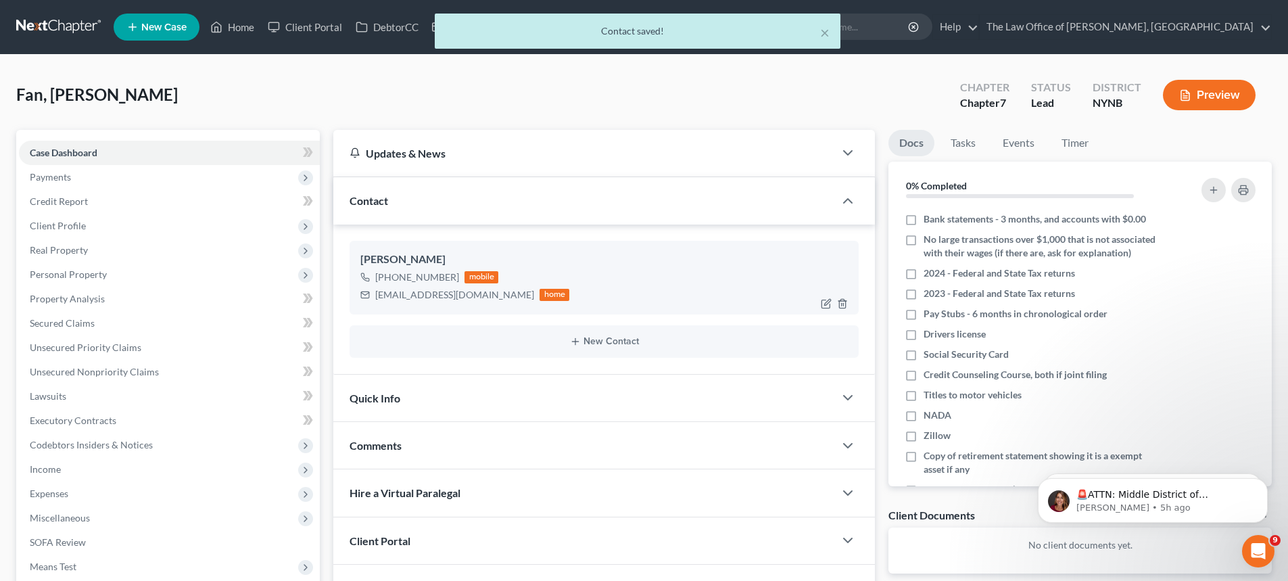
click at [384, 296] on div "[EMAIL_ADDRESS][DOMAIN_NAME]" at bounding box center [454, 295] width 159 height 14
drag, startPoint x: 384, startPoint y: 296, endPoint x: 463, endPoint y: 298, distance: 79.1
click at [463, 298] on div "[EMAIL_ADDRESS][DOMAIN_NAME]" at bounding box center [454, 295] width 159 height 14
copy div "[EMAIL_ADDRESS][DOMAIN_NAME]"
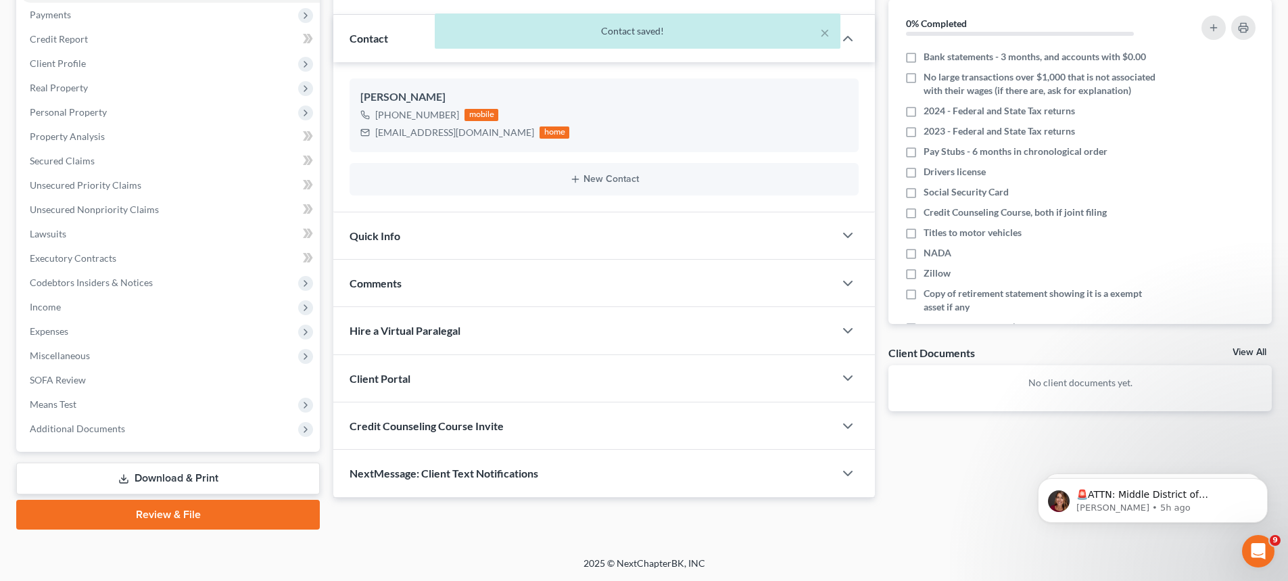
click at [389, 381] on span "Client Portal" at bounding box center [380, 378] width 61 height 13
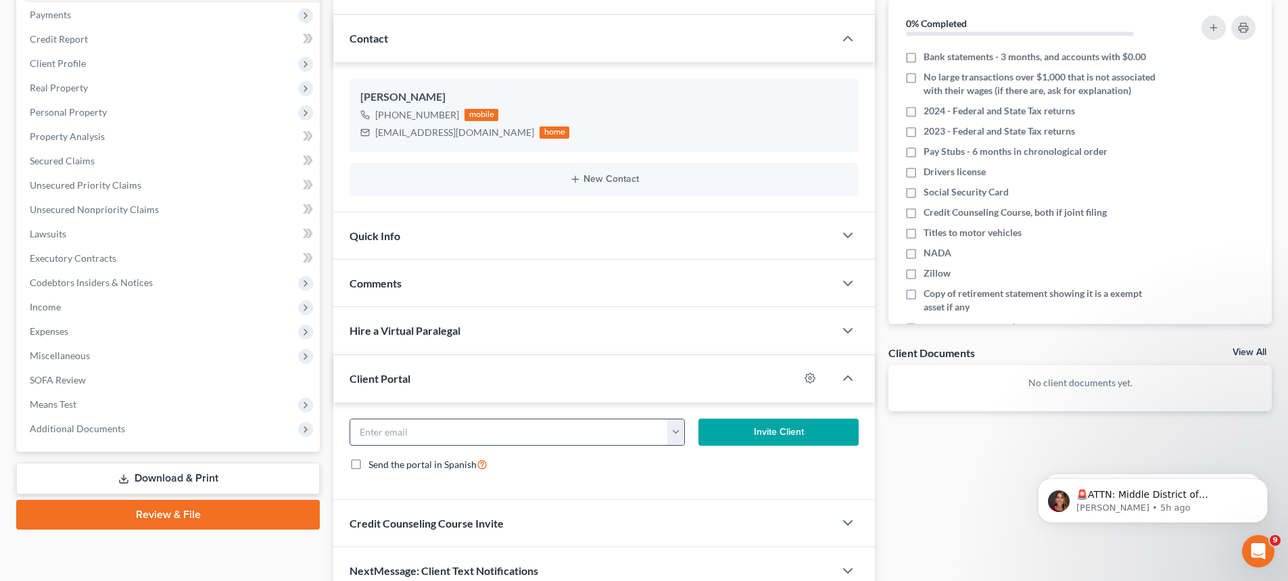
click at [444, 435] on input "email" at bounding box center [509, 432] width 318 height 26
paste input "[EMAIL_ADDRESS][DOMAIN_NAME]"
type input "[EMAIL_ADDRESS][DOMAIN_NAME]"
click at [753, 435] on button "Invite Client" at bounding box center [778, 432] width 161 height 27
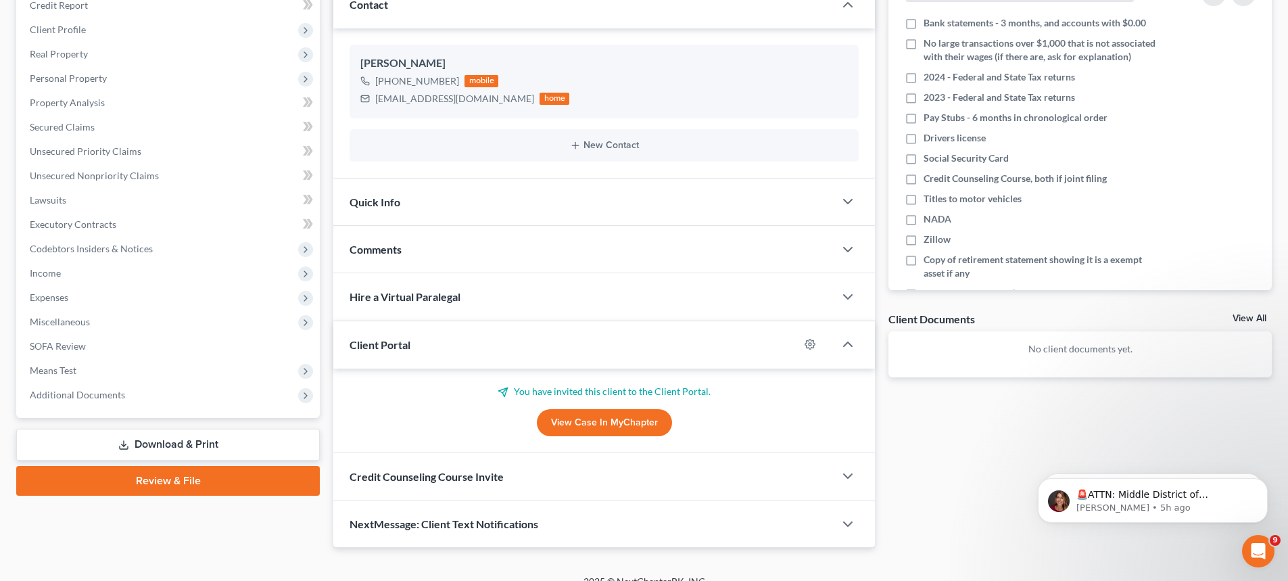
scroll to position [214, 0]
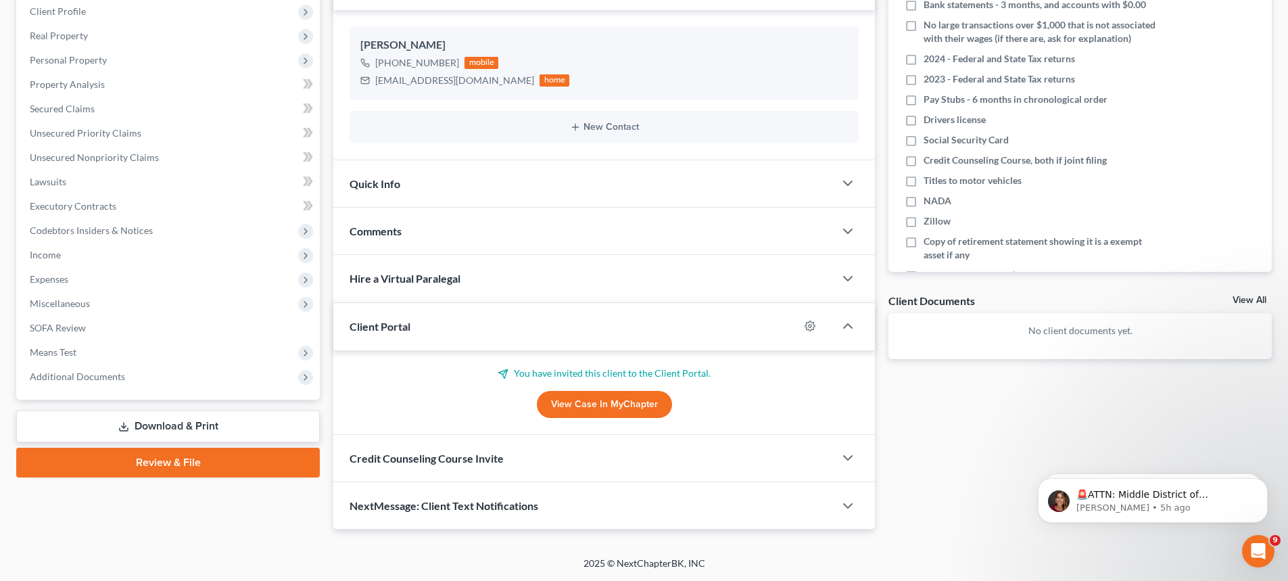
click at [398, 446] on div "Credit Counseling Course Invite" at bounding box center [583, 458] width 501 height 47
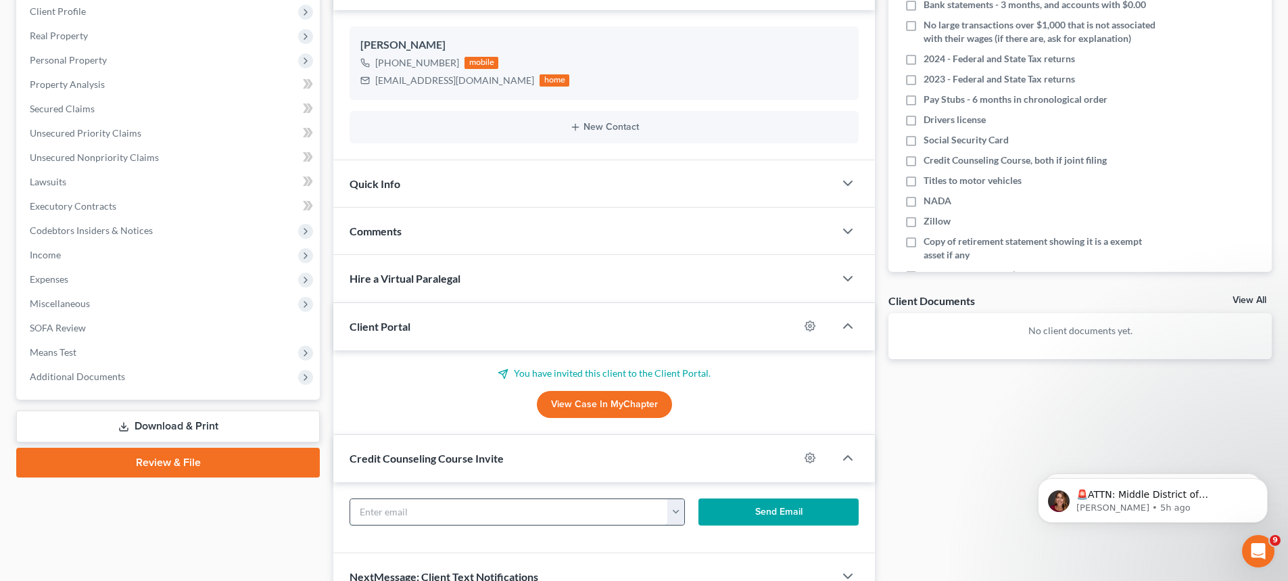
click at [460, 511] on input "text" at bounding box center [509, 512] width 318 height 26
paste input "[EMAIL_ADDRESS][DOMAIN_NAME]"
type input "[EMAIL_ADDRESS][DOMAIN_NAME]"
click at [740, 511] on button "Send Email" at bounding box center [778, 511] width 161 height 27
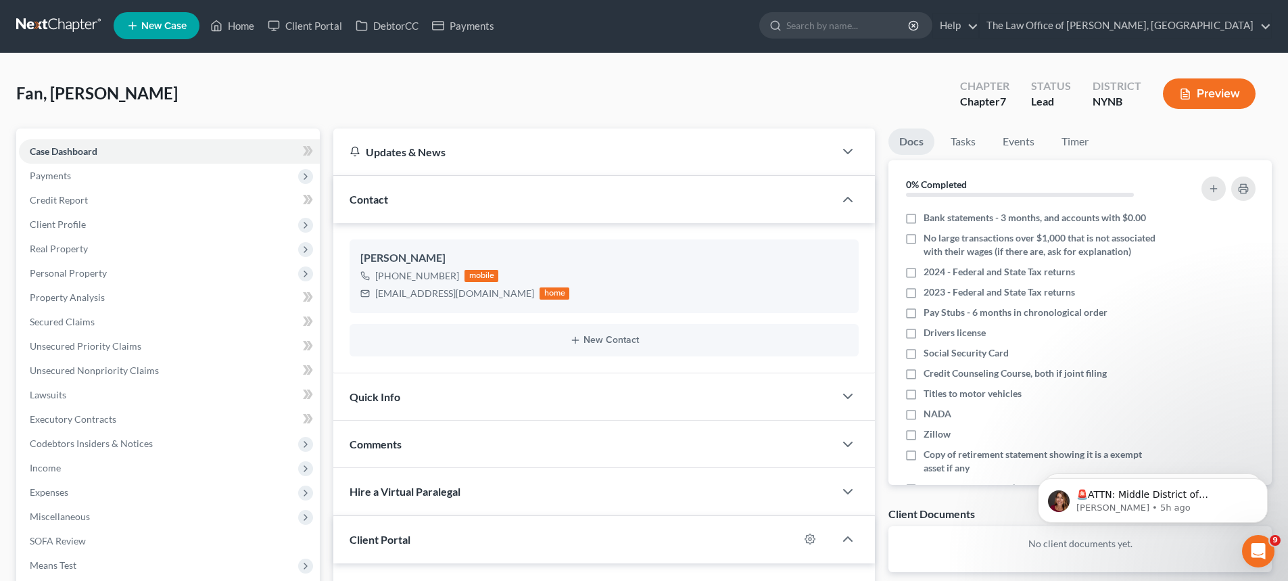
scroll to position [0, 0]
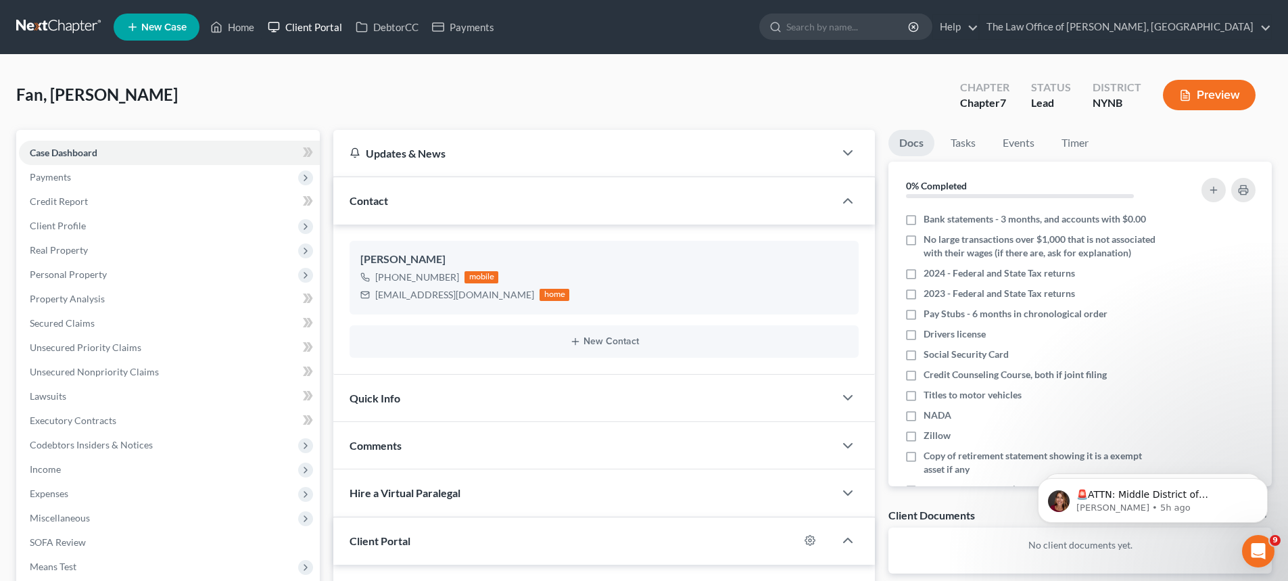
click at [318, 27] on link "Client Portal" at bounding box center [305, 27] width 88 height 24
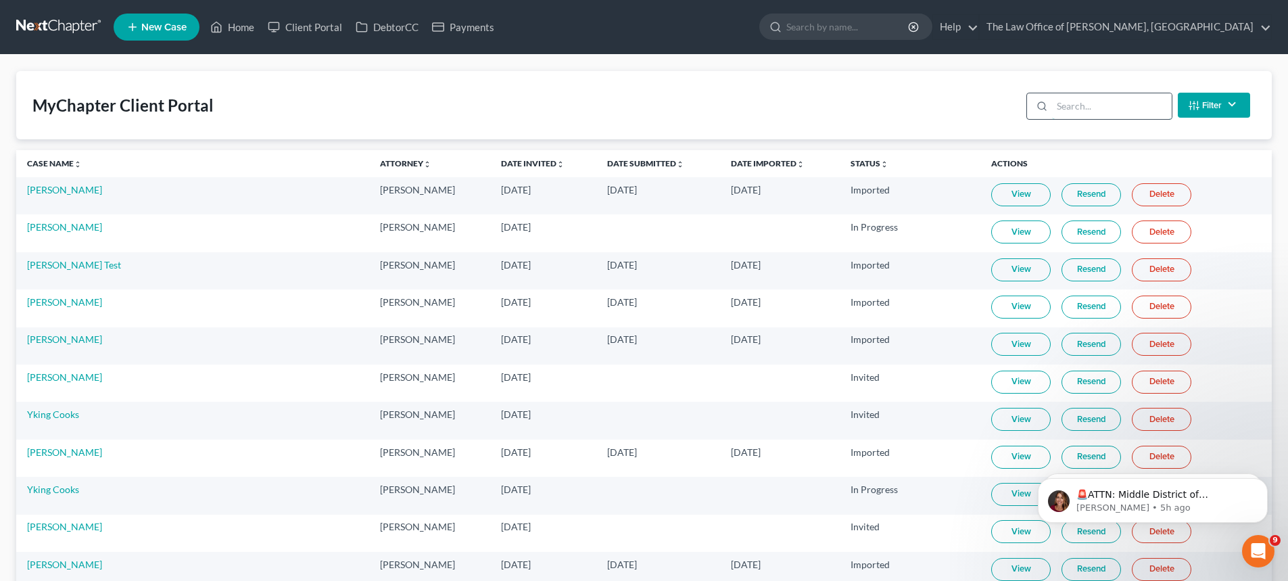
click at [1083, 103] on input "search" at bounding box center [1112, 106] width 120 height 26
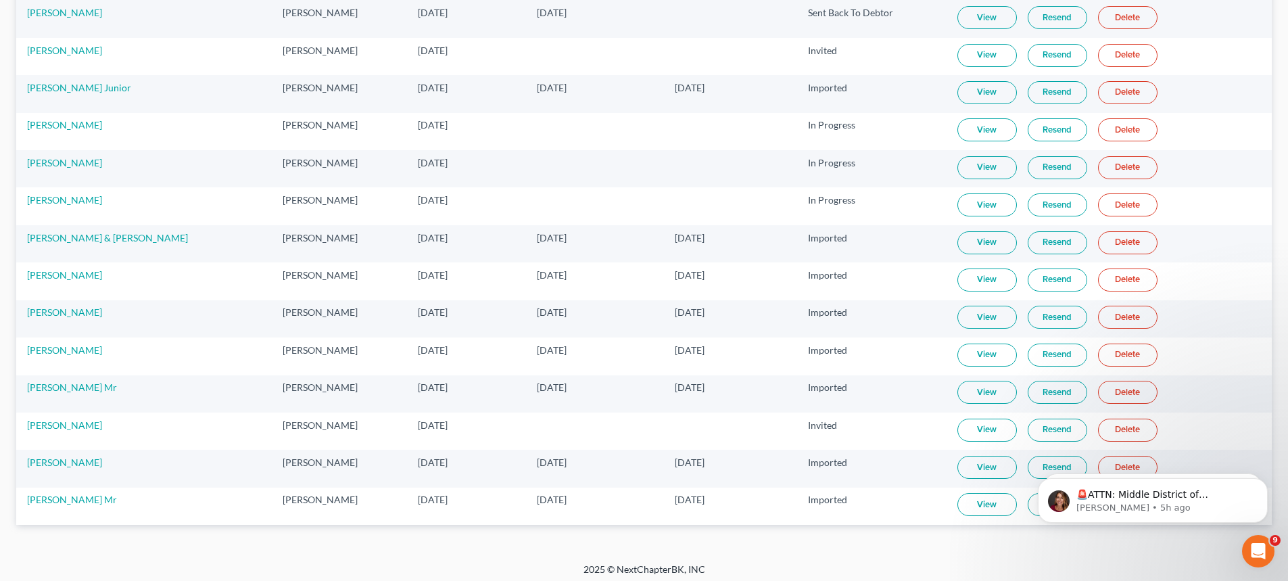
scroll to position [408, 0]
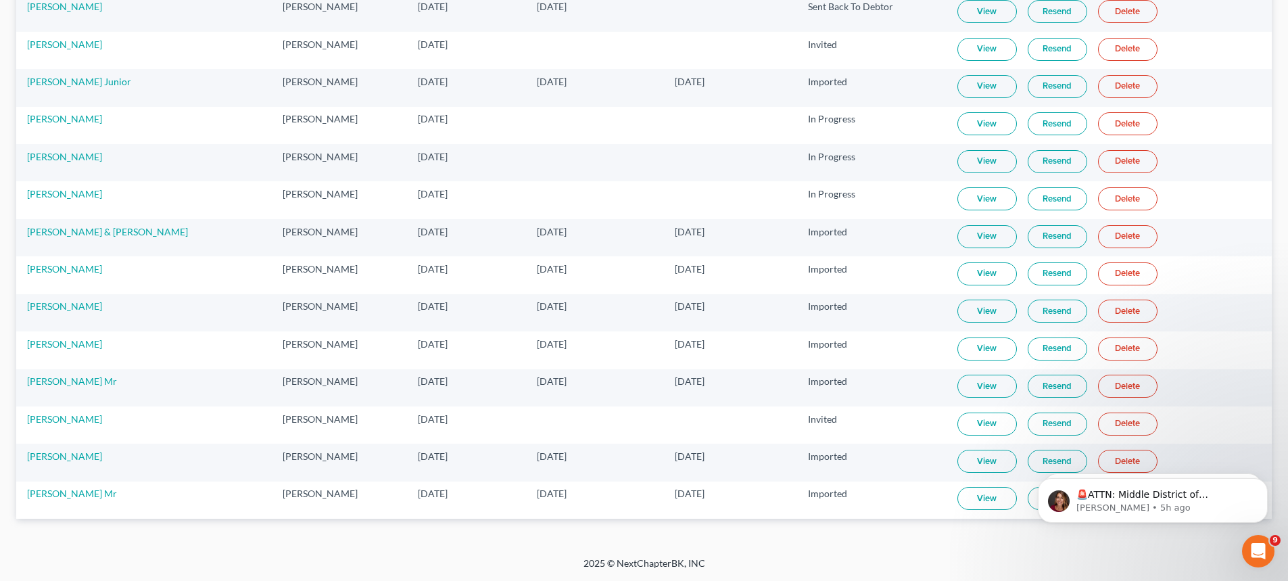
type input "[PERSON_NAME]"
click at [975, 425] on link "View" at bounding box center [987, 423] width 60 height 23
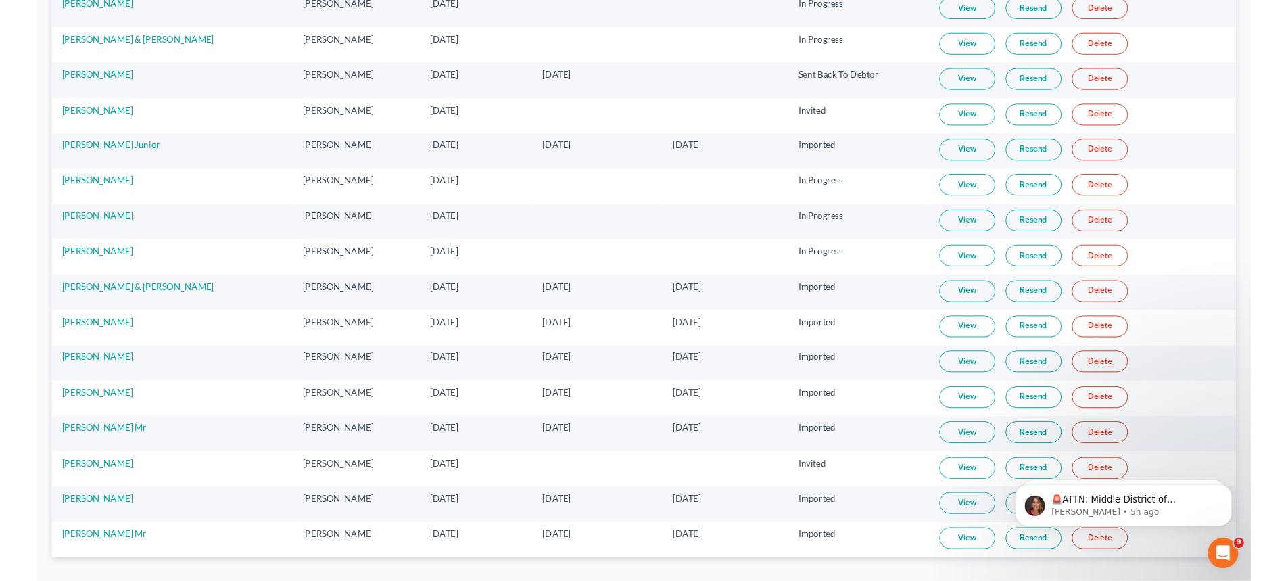
scroll to position [0, 0]
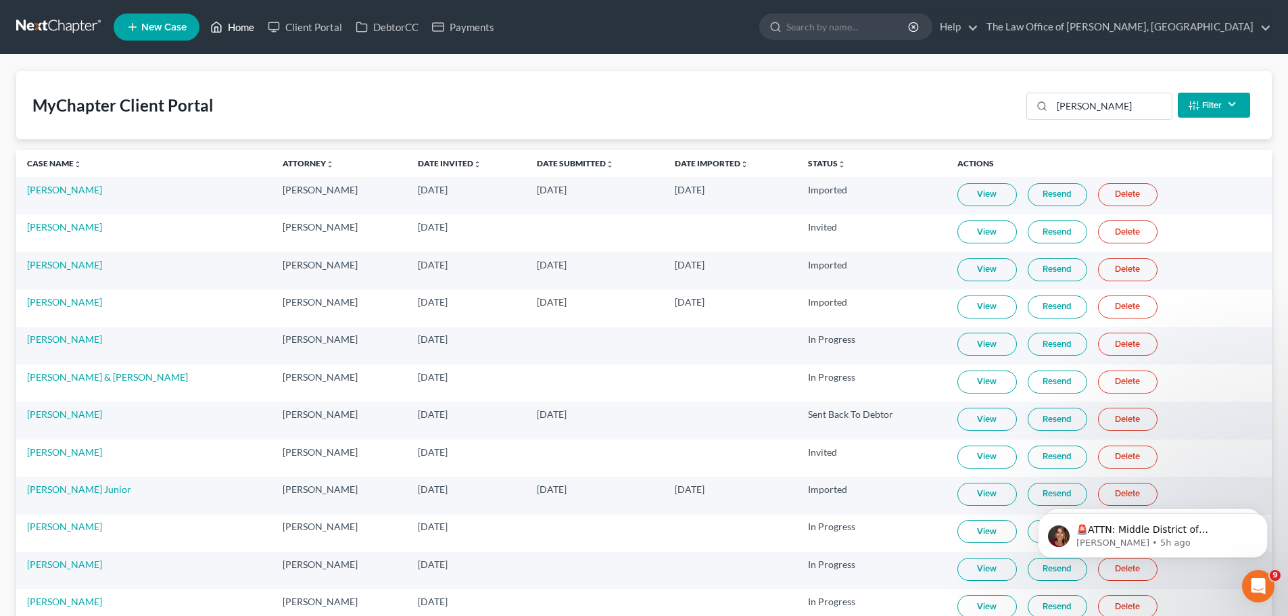
click at [240, 26] on link "Home" at bounding box center [232, 27] width 57 height 24
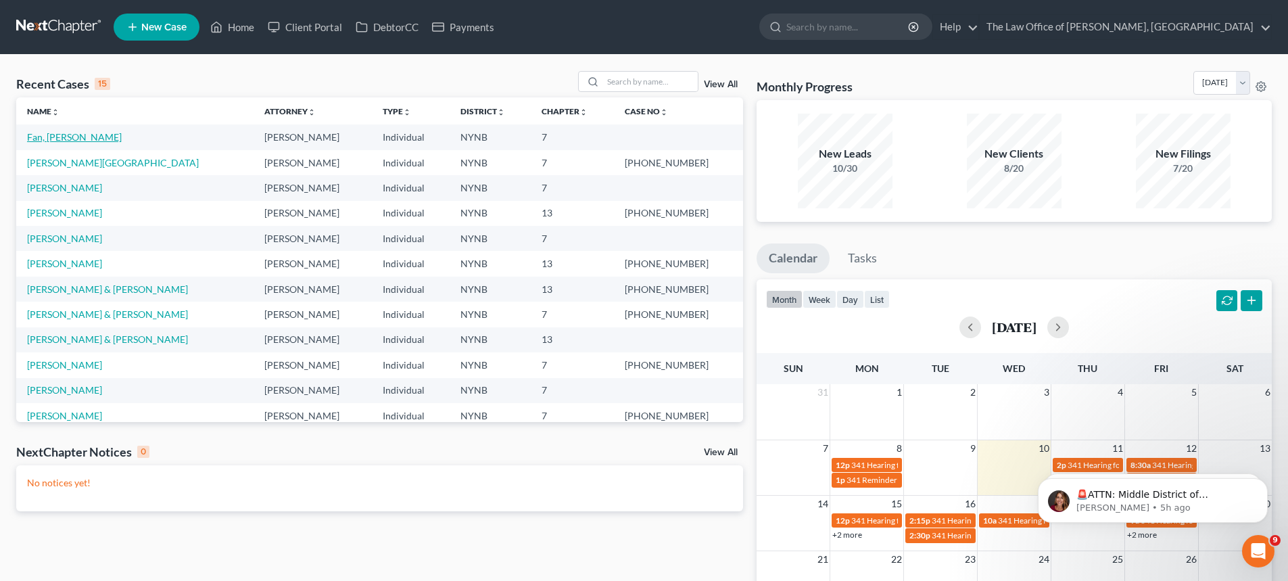
click at [33, 137] on link "Fan, [PERSON_NAME]" at bounding box center [74, 136] width 95 height 11
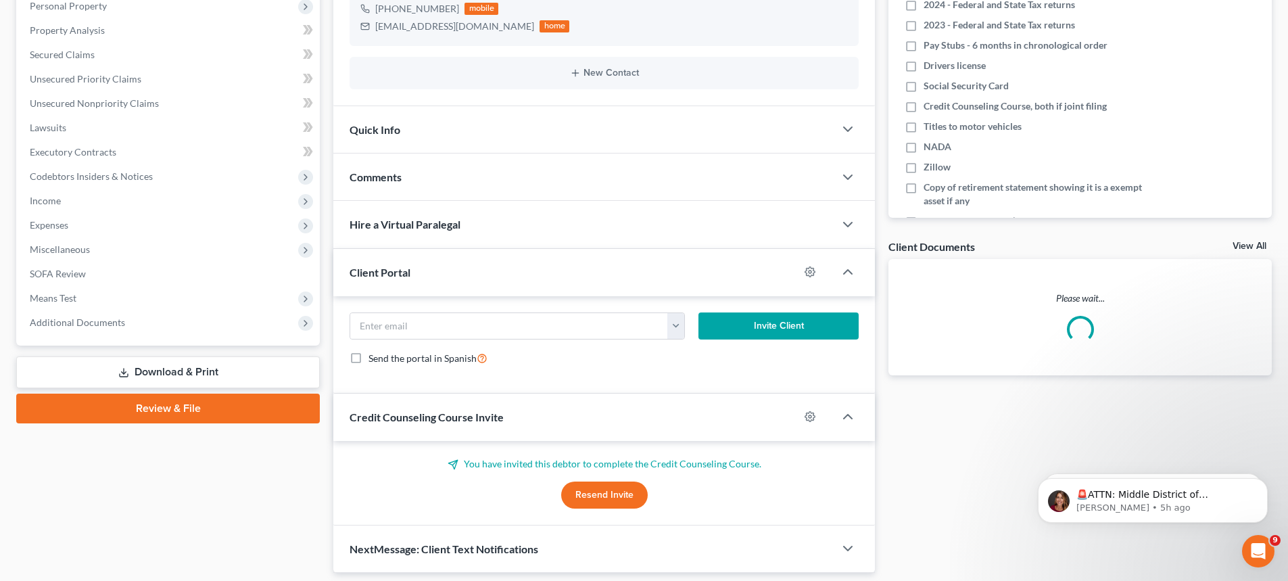
scroll to position [312, 0]
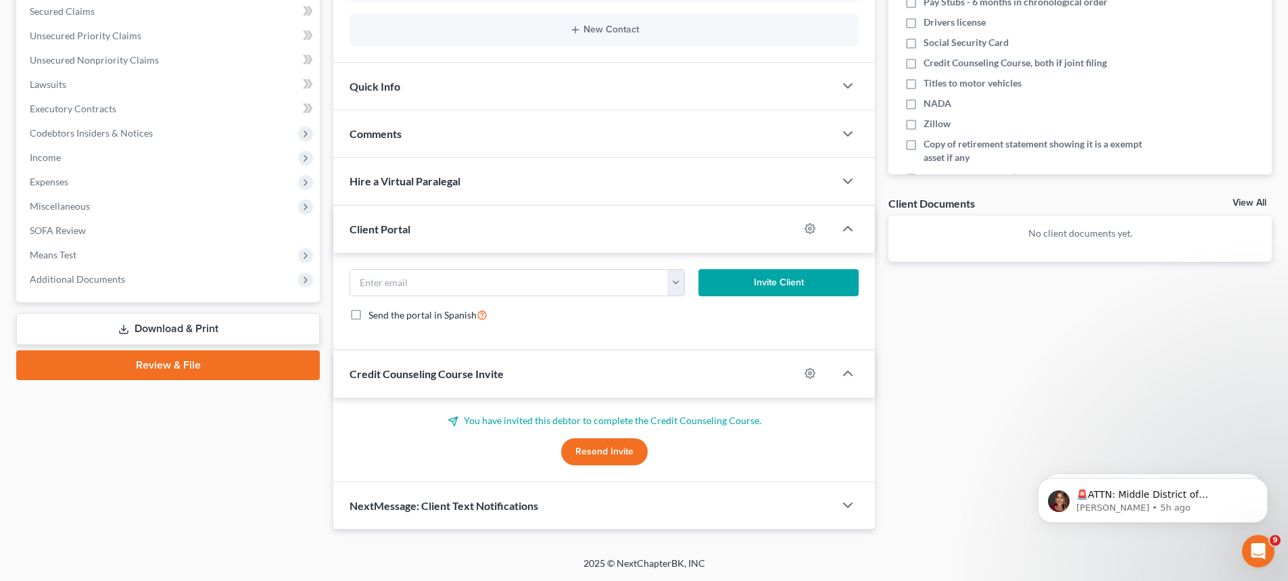
click at [473, 377] on span "Credit Counseling Course Invite" at bounding box center [427, 373] width 154 height 13
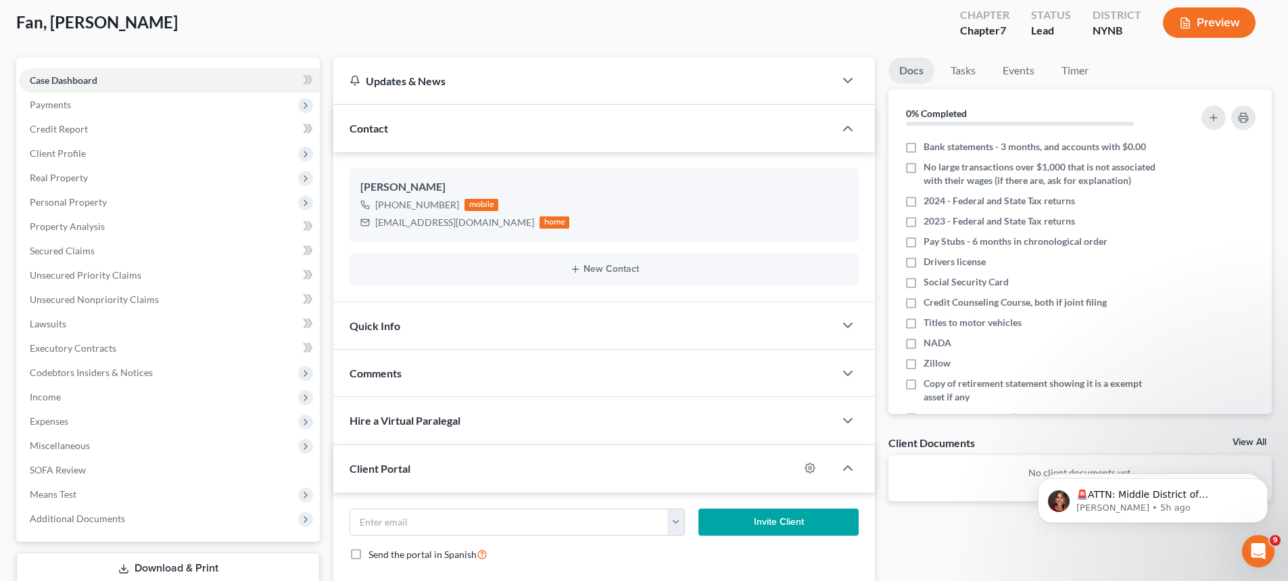
scroll to position [135, 0]
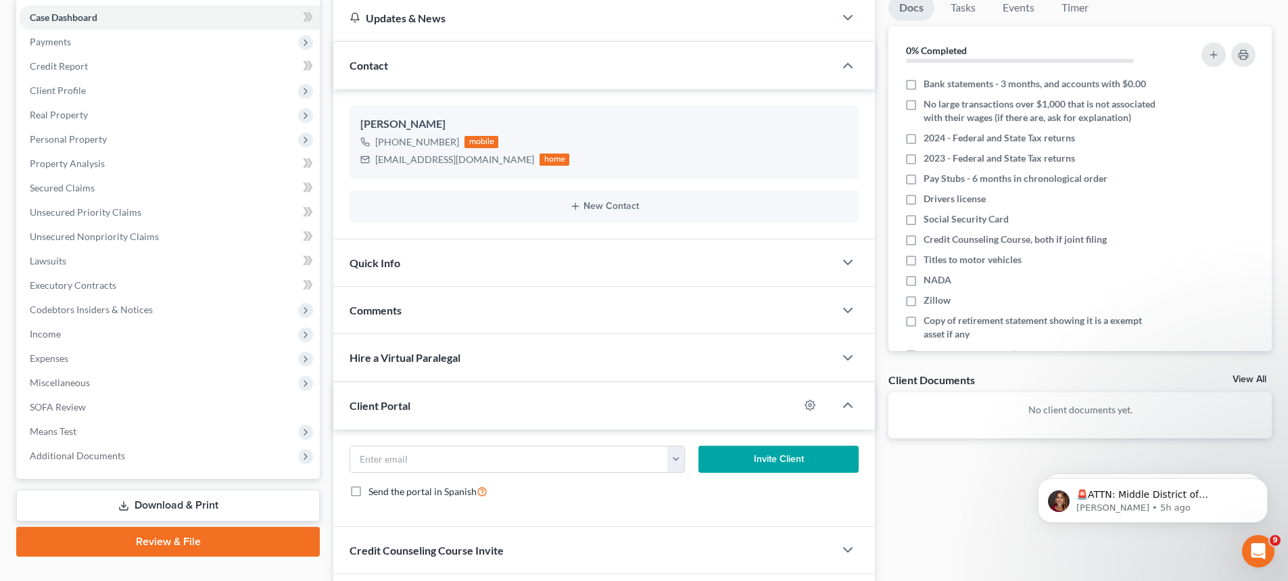
click at [424, 305] on div "Comments" at bounding box center [583, 310] width 501 height 47
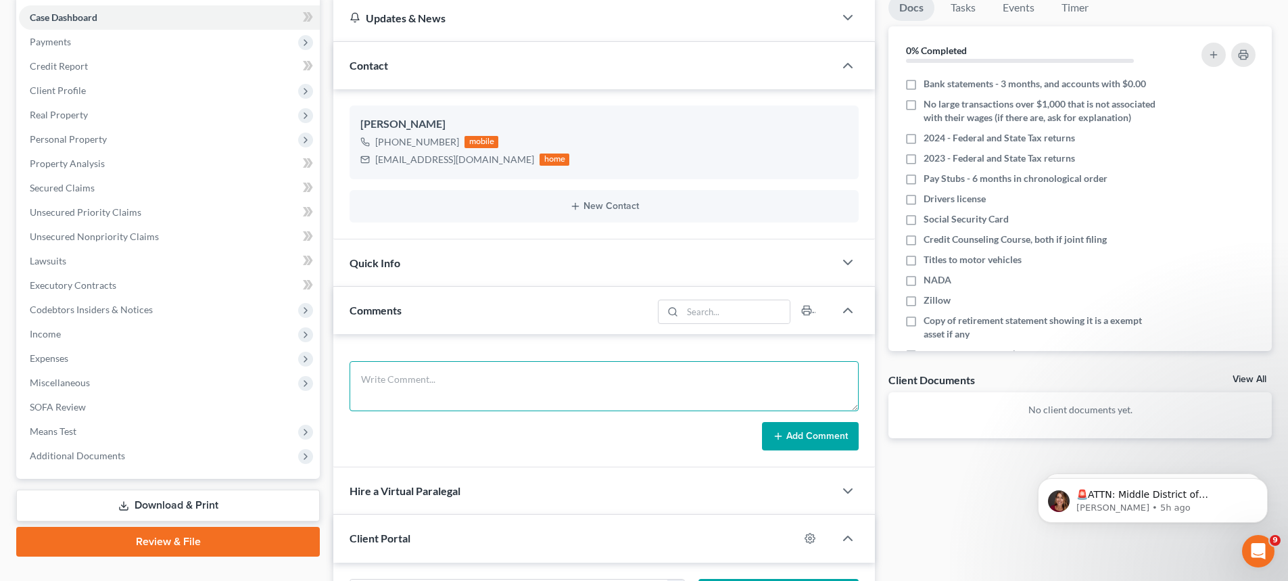
click at [431, 373] on textarea at bounding box center [604, 386] width 509 height 50
click at [493, 383] on textarea "To enrich screen reader interactions, please activate Accessibility in Grammarl…" at bounding box center [604, 386] width 509 height 50
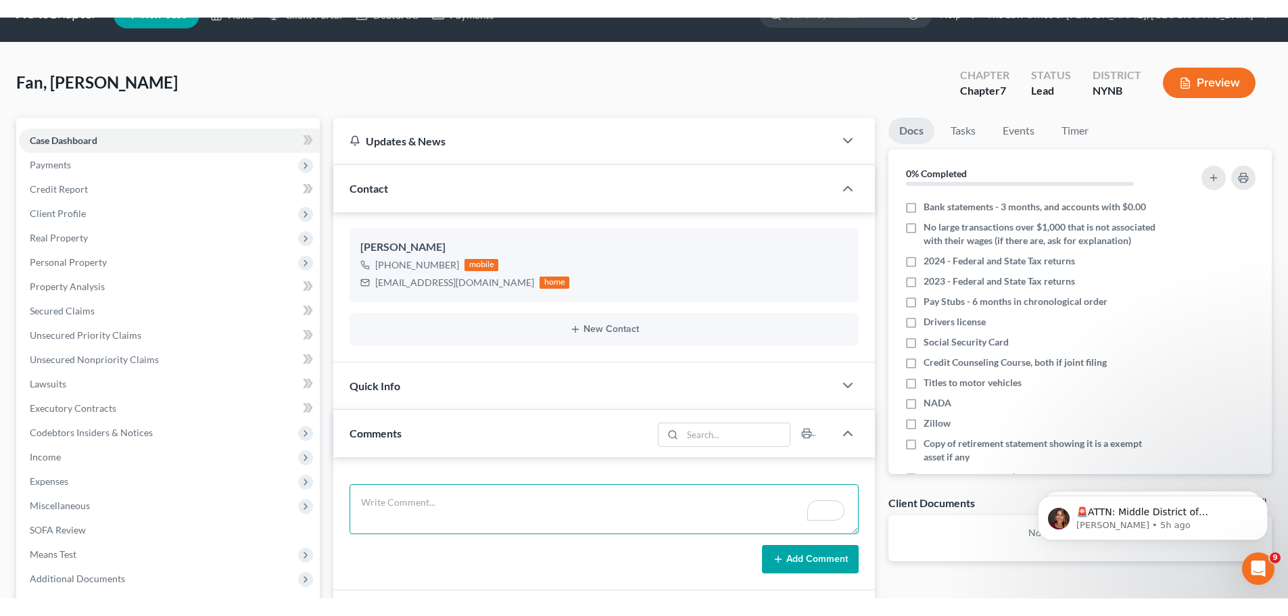
scroll to position [0, 0]
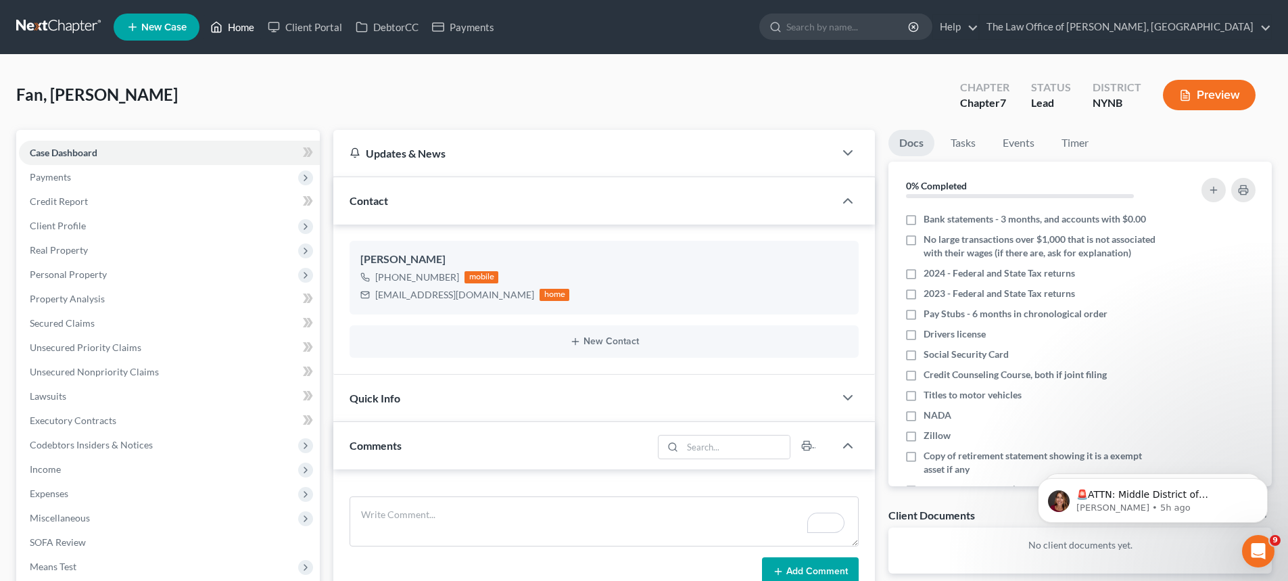
click at [232, 31] on link "Home" at bounding box center [232, 27] width 57 height 24
